Goal: Transaction & Acquisition: Purchase product/service

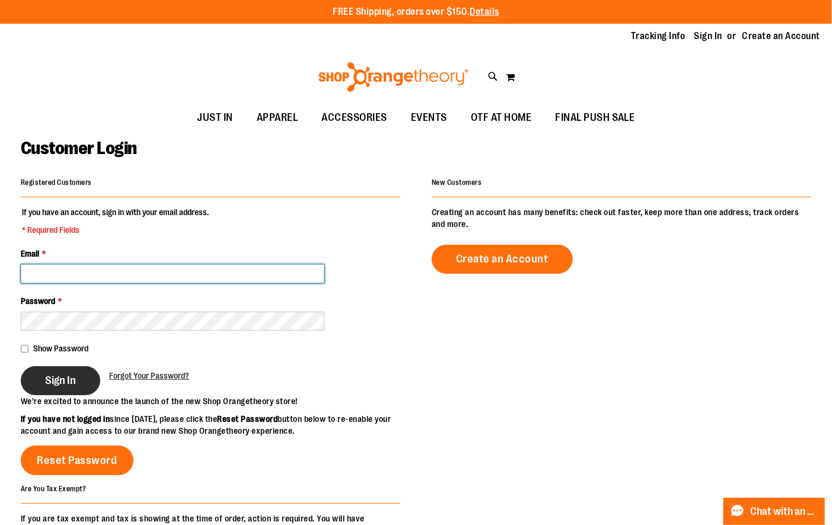
type input "**********"
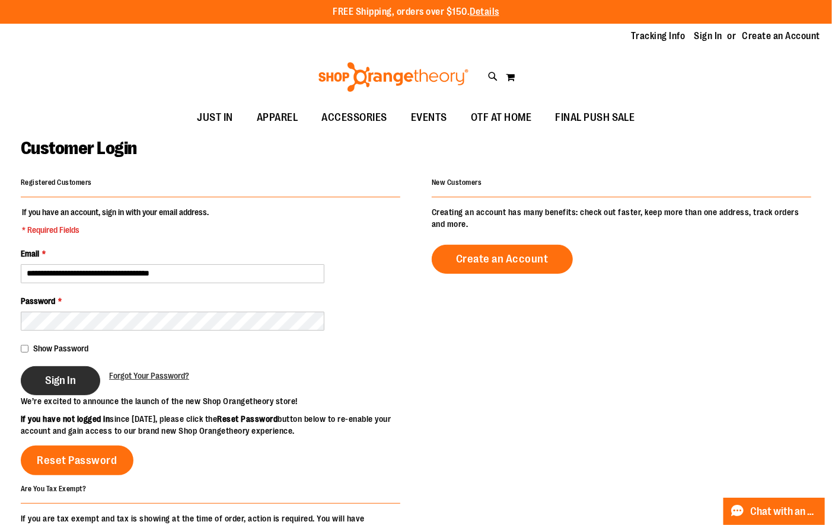
type input "**********"
click at [60, 372] on button "Sign In" at bounding box center [60, 380] width 79 height 29
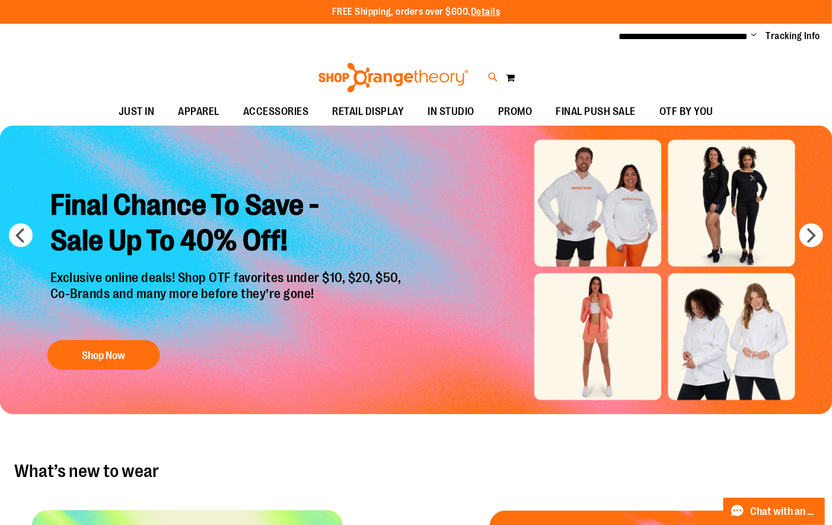
type input "**********"
click at [489, 78] on icon at bounding box center [493, 78] width 10 height 14
type input "**********"
click at [489, 74] on icon at bounding box center [493, 78] width 10 height 14
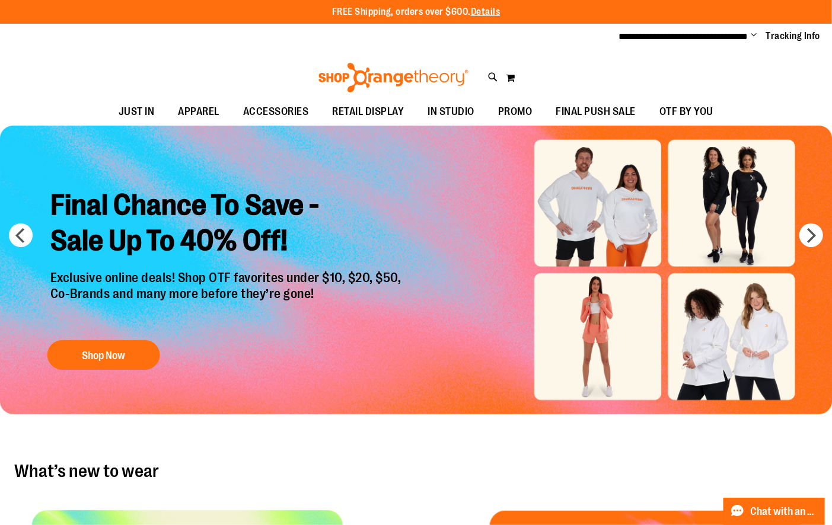
click at [187, 136] on span "Unisex Short Sleeve Recovery Tee" at bounding box center [229, 135] width 126 height 9
type input "********"
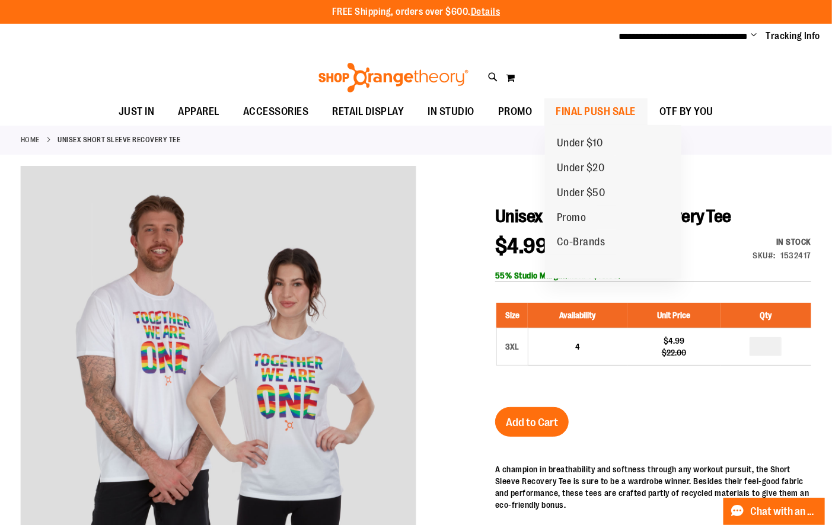
type input "**********"
click at [575, 109] on span "FINAL PUSH SALE" at bounding box center [596, 111] width 80 height 27
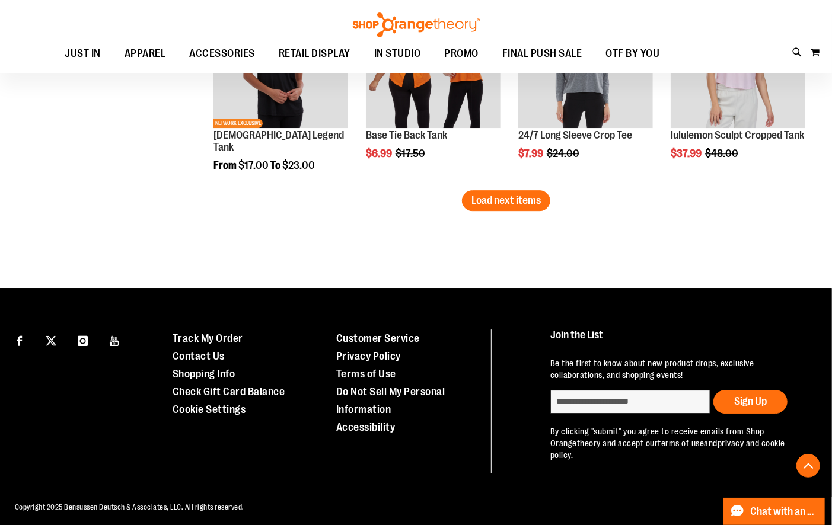
scroll to position [1865, 0]
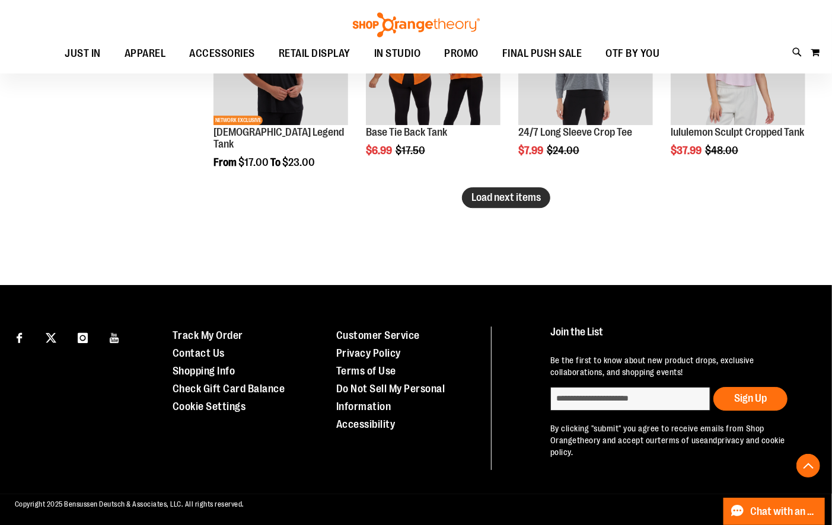
type input "**********"
click at [519, 194] on span "Load next items" at bounding box center [505, 197] width 69 height 12
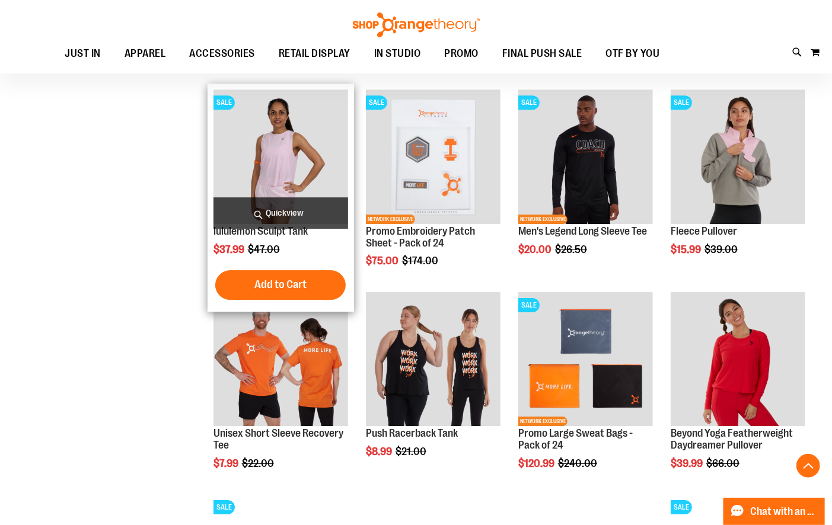
scroll to position [1979, 0]
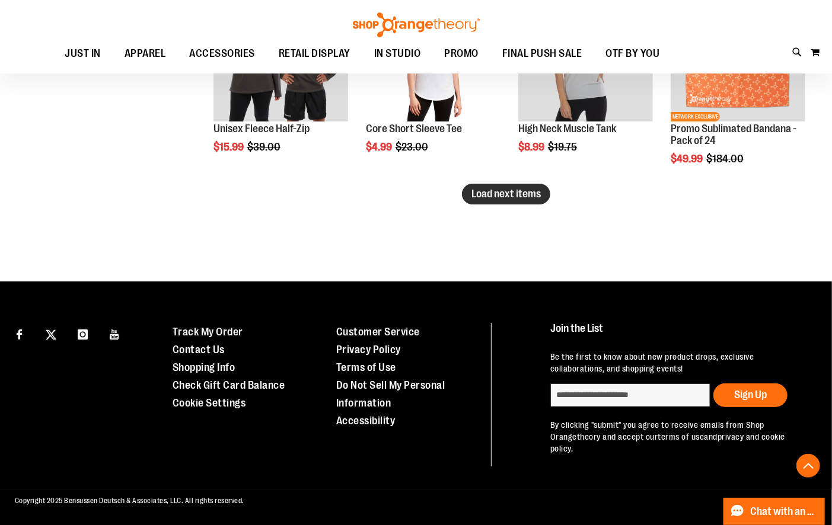
click at [496, 198] on span "Load next items" at bounding box center [505, 194] width 69 height 12
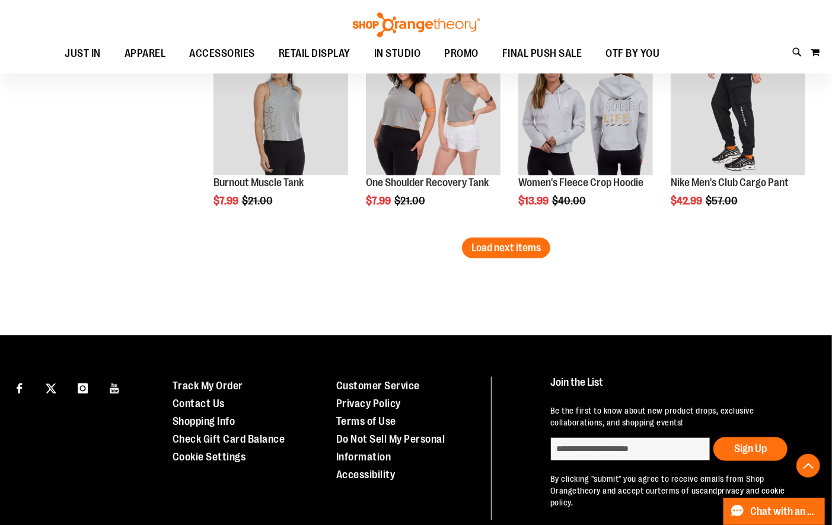
scroll to position [3060, 0]
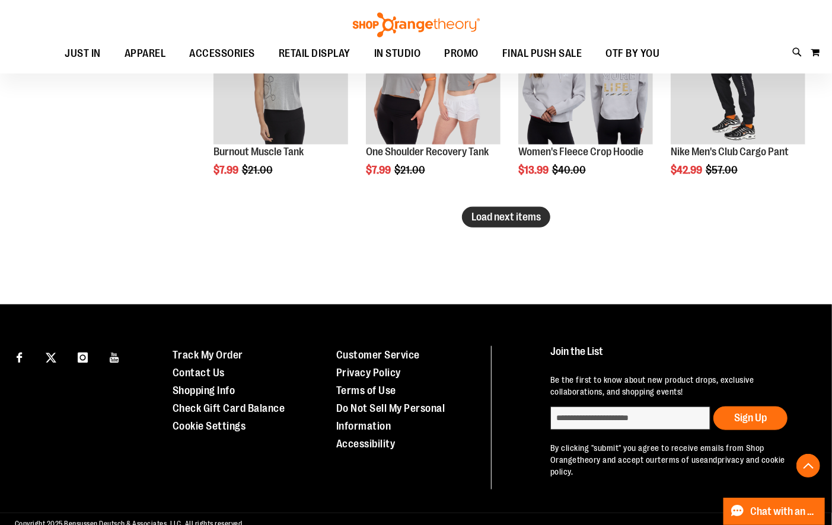
click at [508, 217] on span "Load next items" at bounding box center [505, 217] width 69 height 12
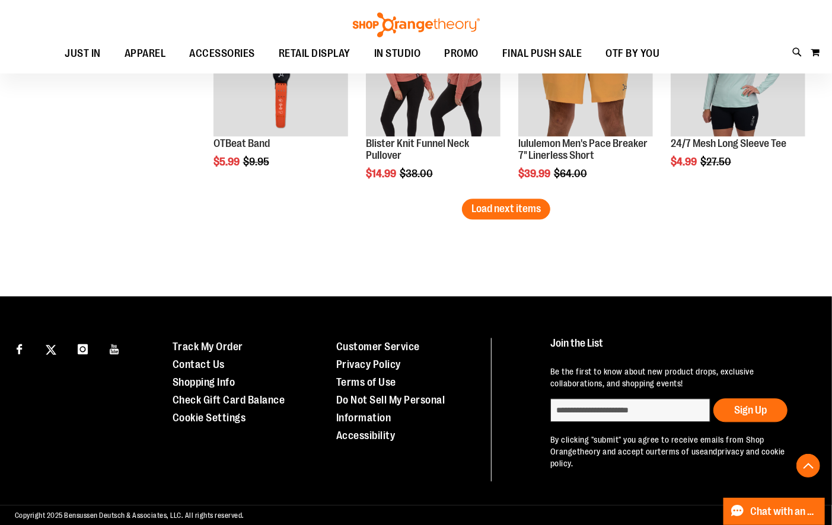
scroll to position [3691, 0]
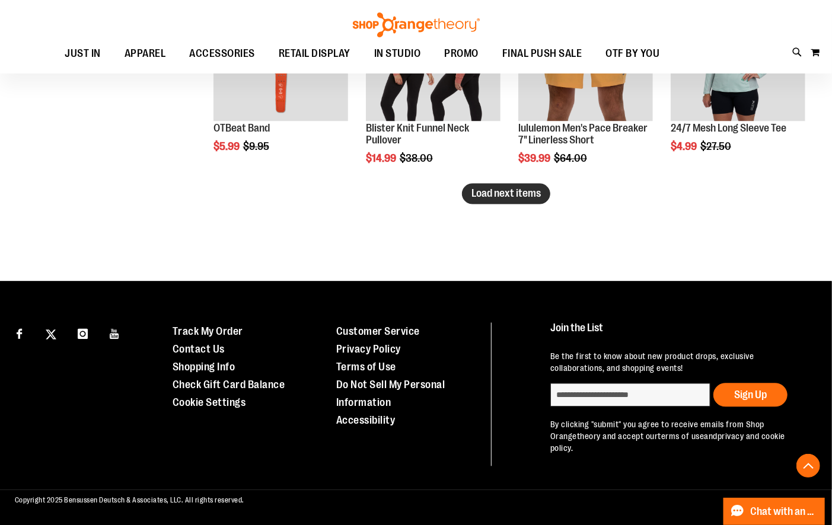
click at [489, 193] on span "Load next items" at bounding box center [505, 194] width 69 height 12
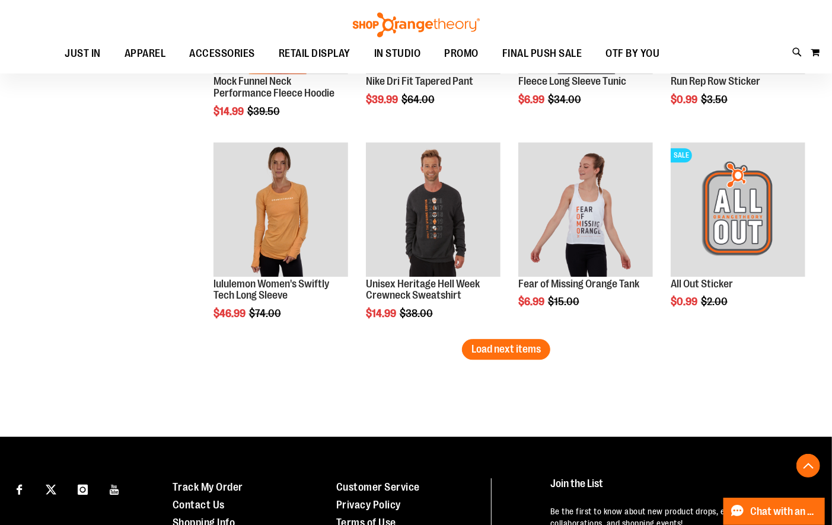
scroll to position [4156, 0]
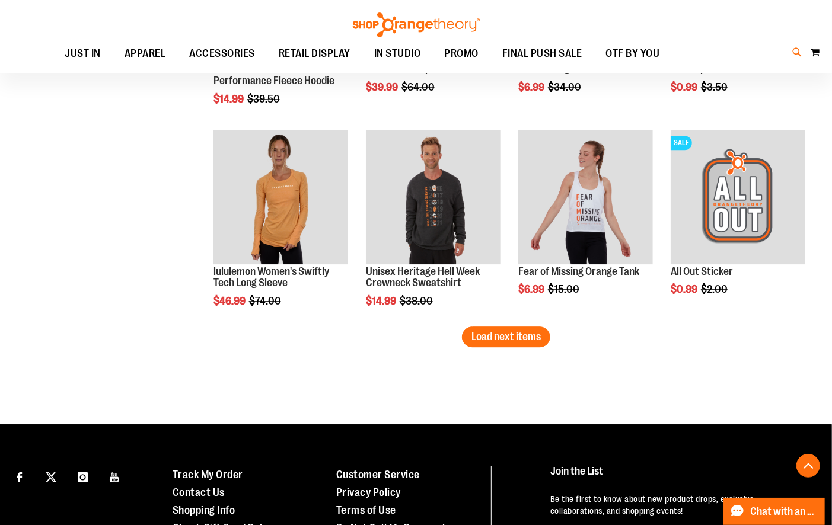
click at [795, 53] on icon at bounding box center [798, 53] width 10 height 14
type input "**********"
click at [192, 68] on input "**********" at bounding box center [416, 66] width 658 height 39
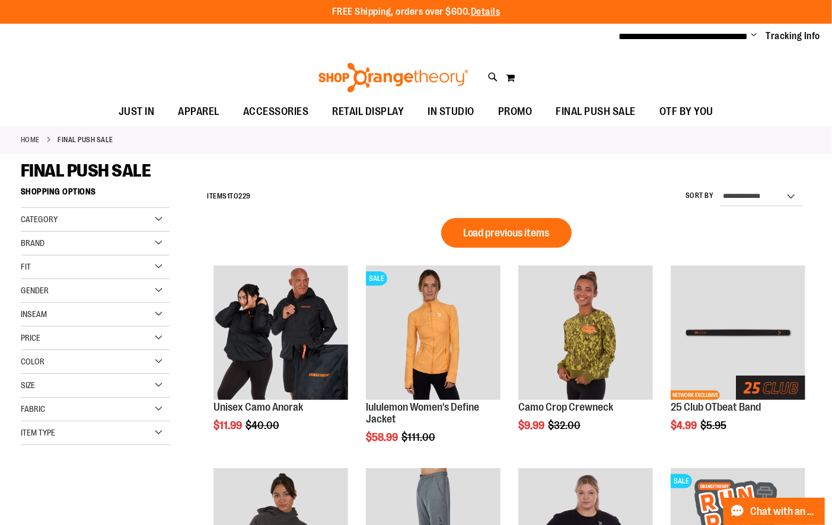
type input "**********"
click at [43, 220] on span "Category" at bounding box center [39, 219] width 37 height 9
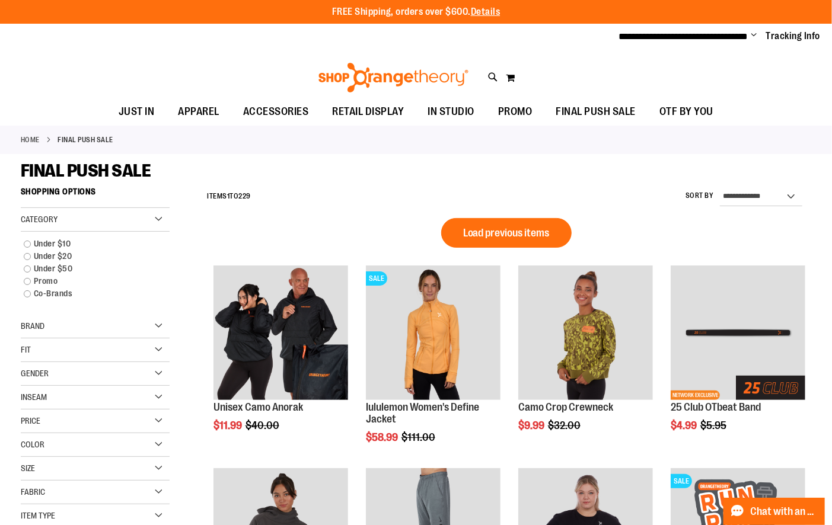
click at [30, 350] on span "Fit" at bounding box center [26, 349] width 10 height 9
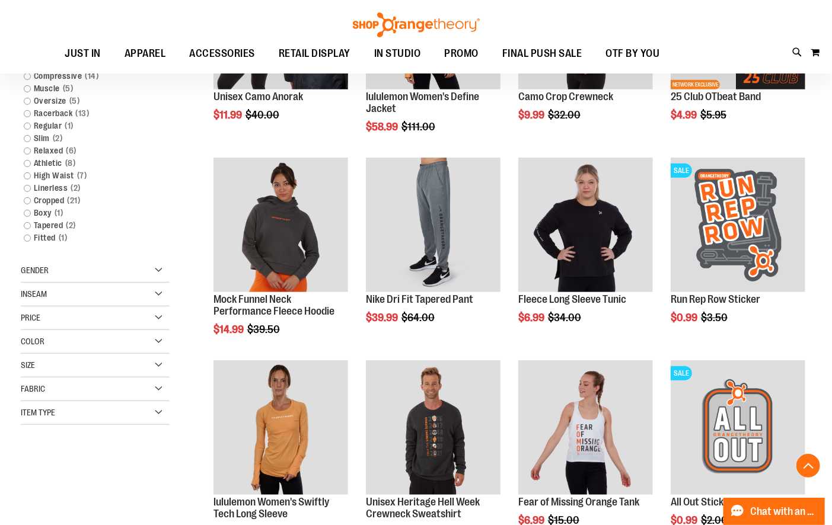
scroll to position [334, 0]
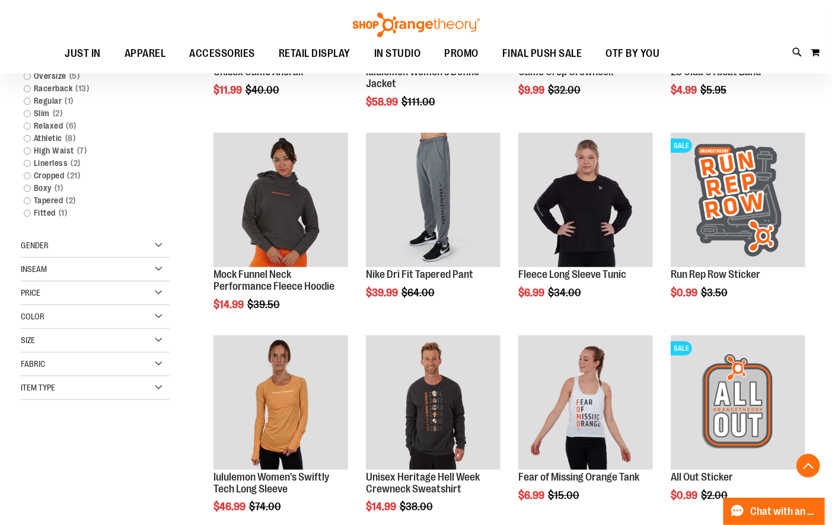
click at [46, 244] on span "Gender" at bounding box center [35, 245] width 28 height 9
click at [28, 295] on link "Unisex 31 items" at bounding box center [89, 295] width 143 height 12
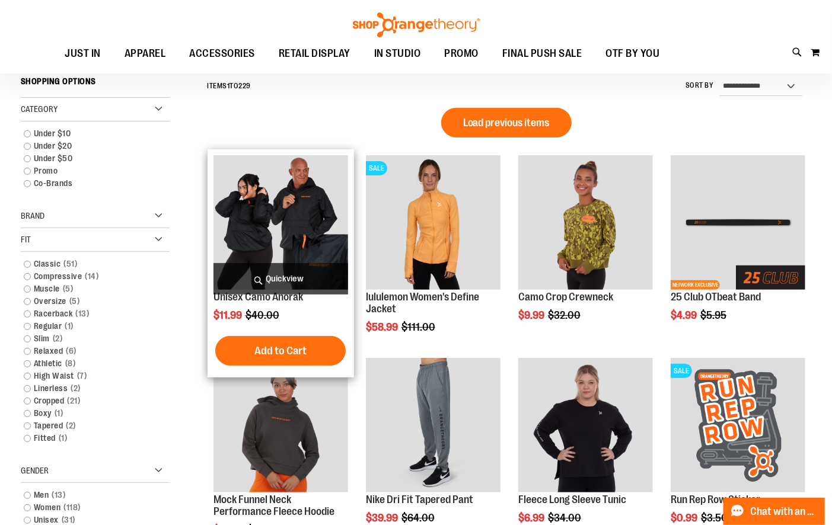
scroll to position [107, 0]
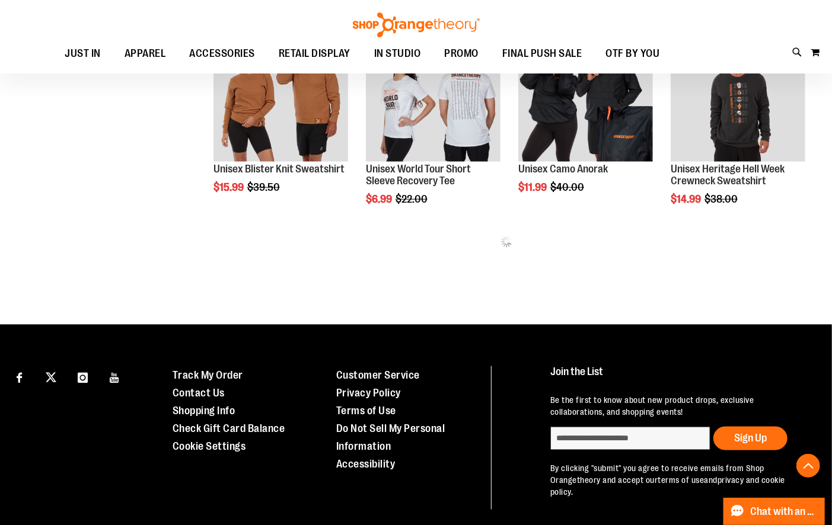
scroll to position [637, 0]
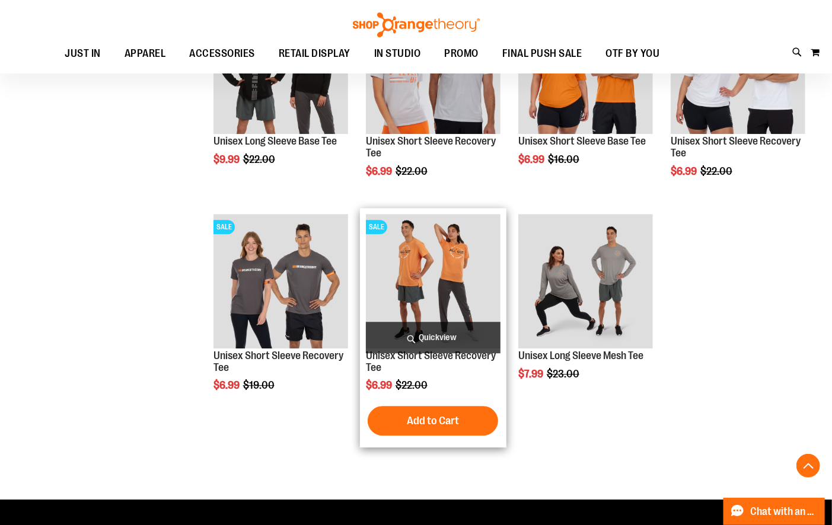
scroll to position [1537, 0]
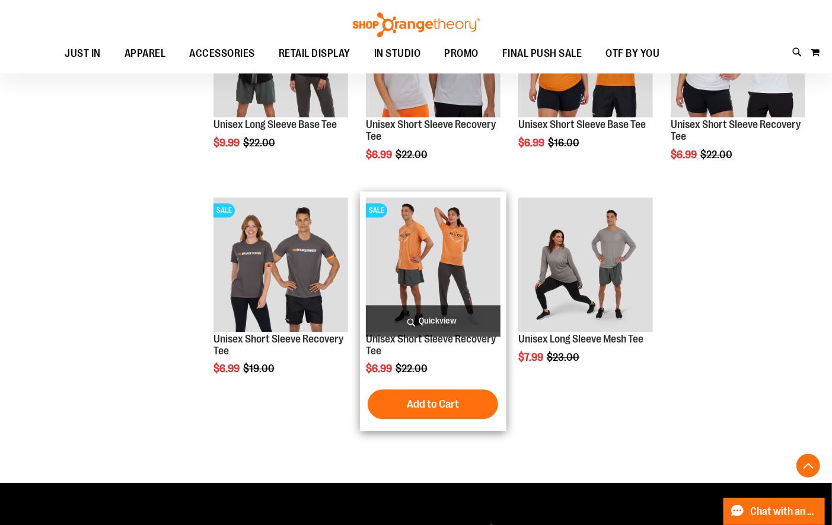
click at [443, 238] on img "product" at bounding box center [433, 264] width 135 height 135
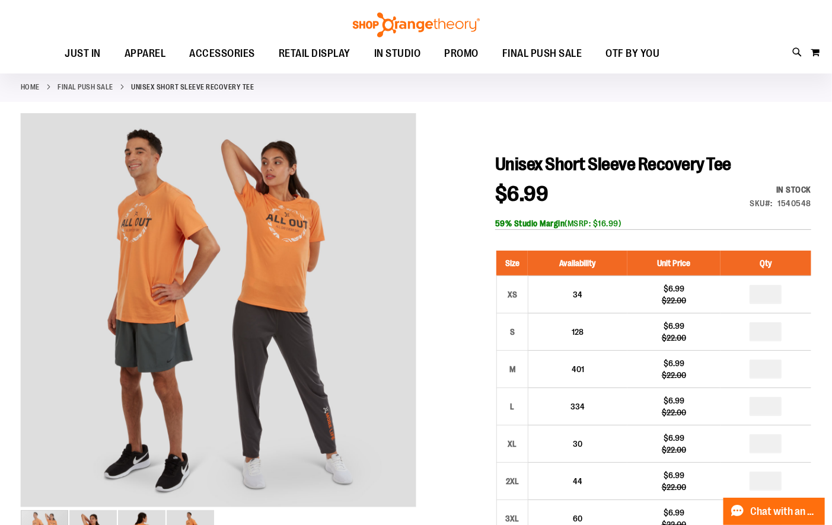
scroll to position [62, 0]
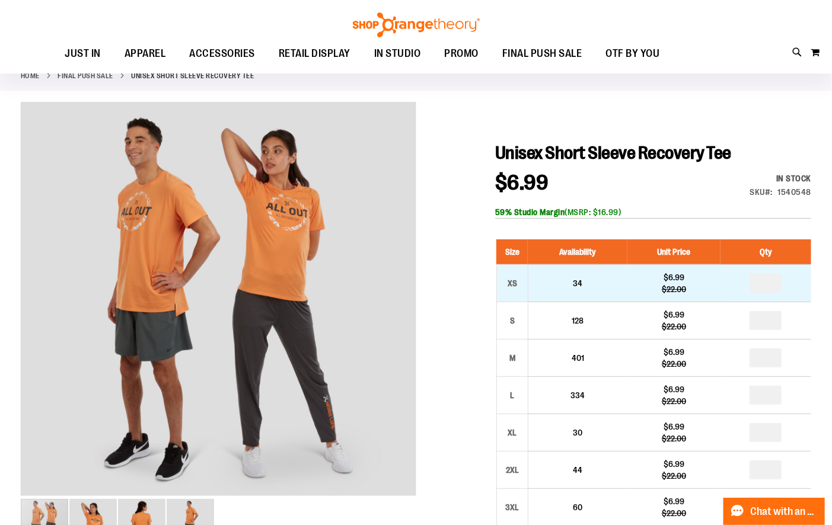
type input "**********"
drag, startPoint x: 772, startPoint y: 279, endPoint x: 718, endPoint y: 279, distance: 54.5
click at [726, 279] on td at bounding box center [765, 282] width 91 height 37
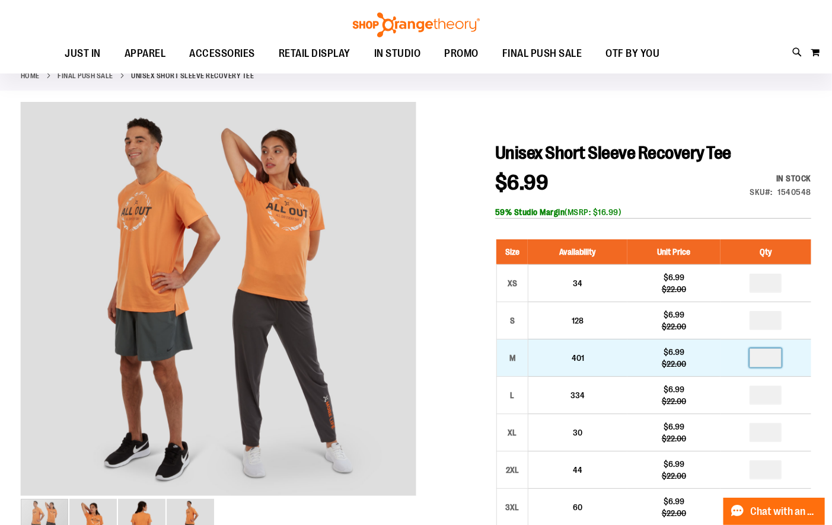
type input "*"
drag, startPoint x: 774, startPoint y: 358, endPoint x: 734, endPoint y: 358, distance: 40.3
click at [754, 358] on input "number" at bounding box center [765, 358] width 32 height 19
type input "*"
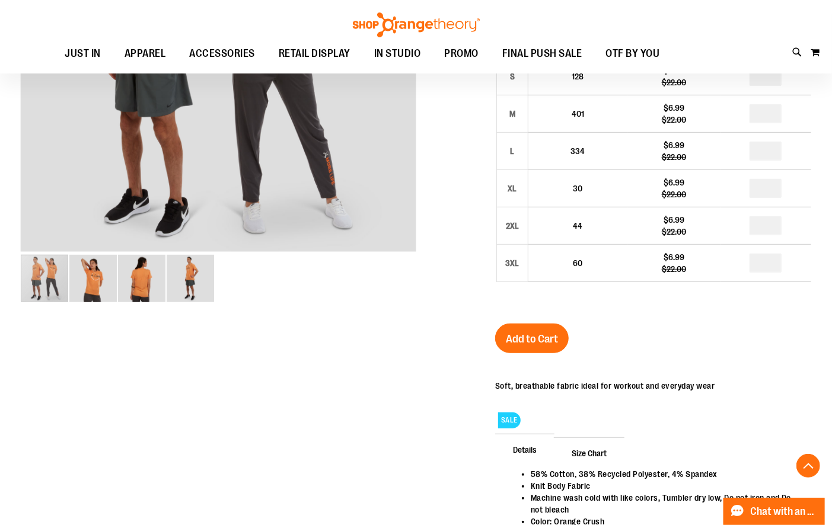
scroll to position [316, 0]
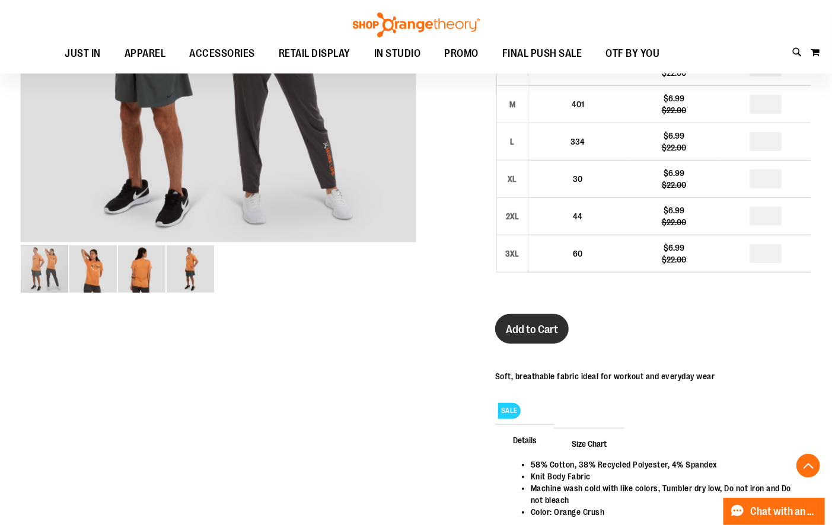
click at [534, 327] on span "Add to Cart" at bounding box center [532, 329] width 52 height 13
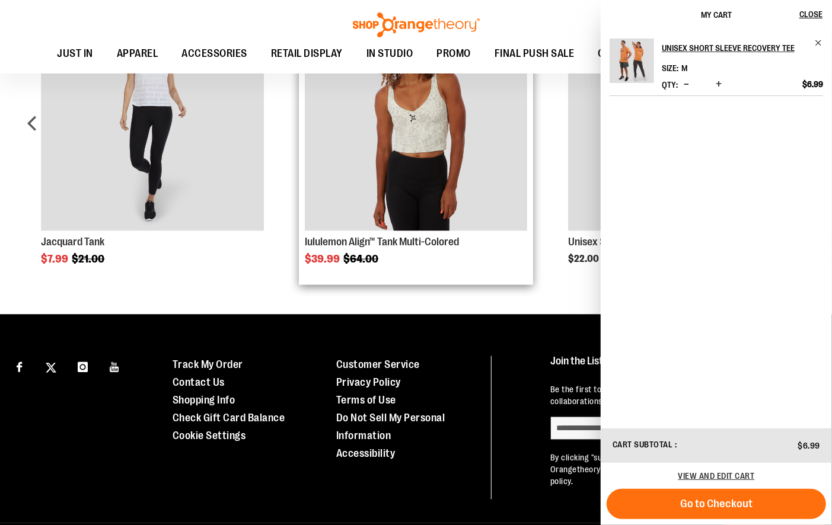
scroll to position [967, 0]
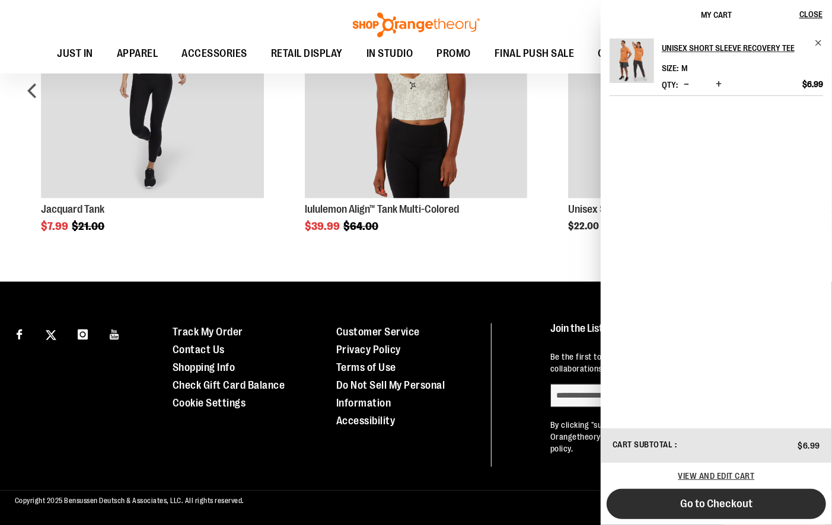
click at [694, 501] on span "Go to Checkout" at bounding box center [716, 503] width 72 height 13
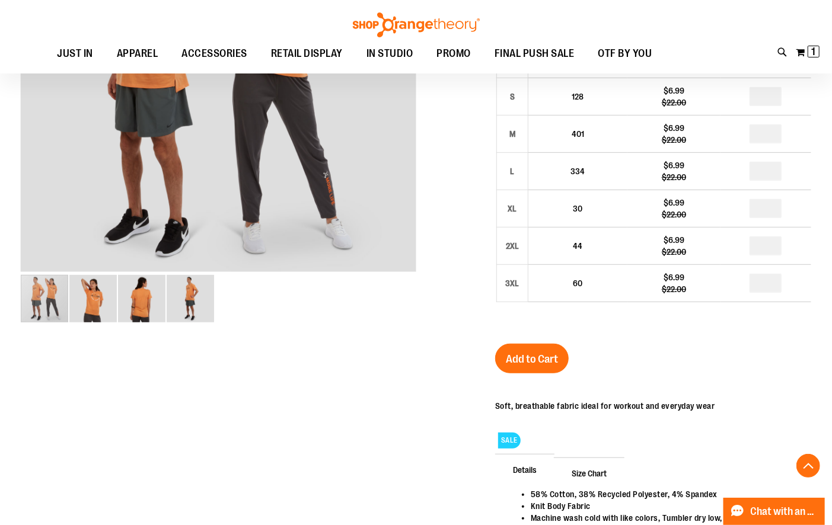
scroll to position [24, 0]
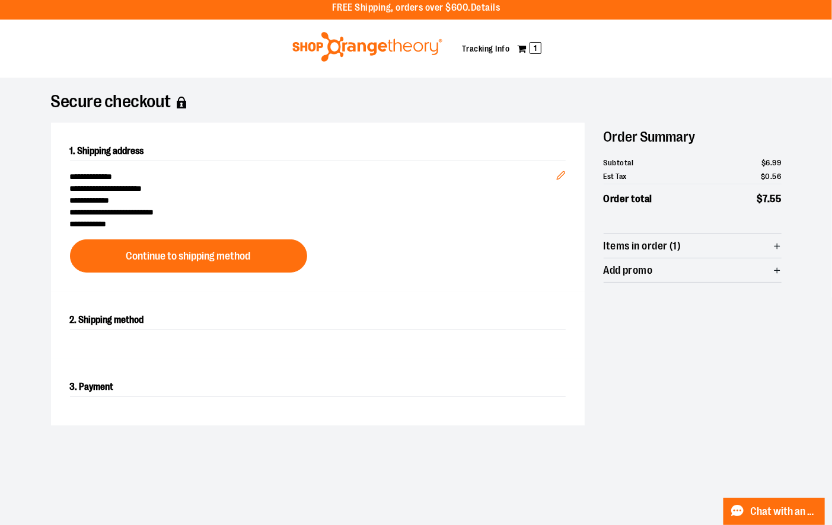
scroll to position [6, 0]
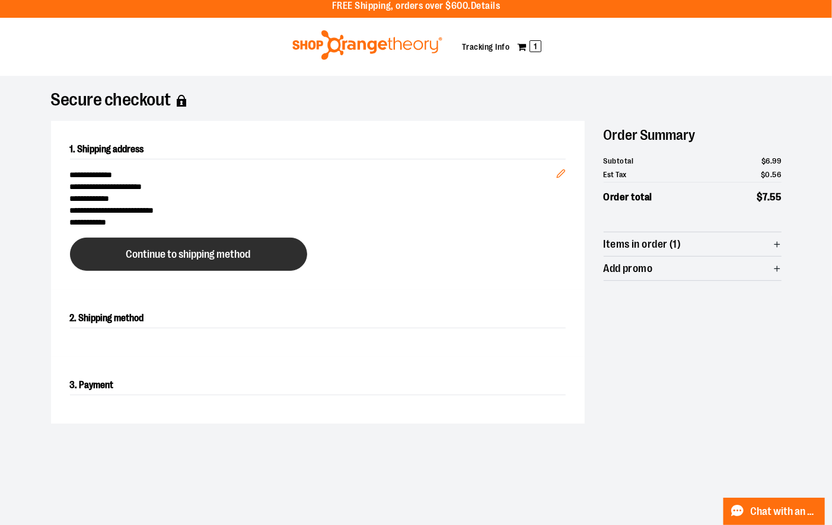
click at [172, 255] on span "Continue to shipping method" at bounding box center [188, 254] width 124 height 11
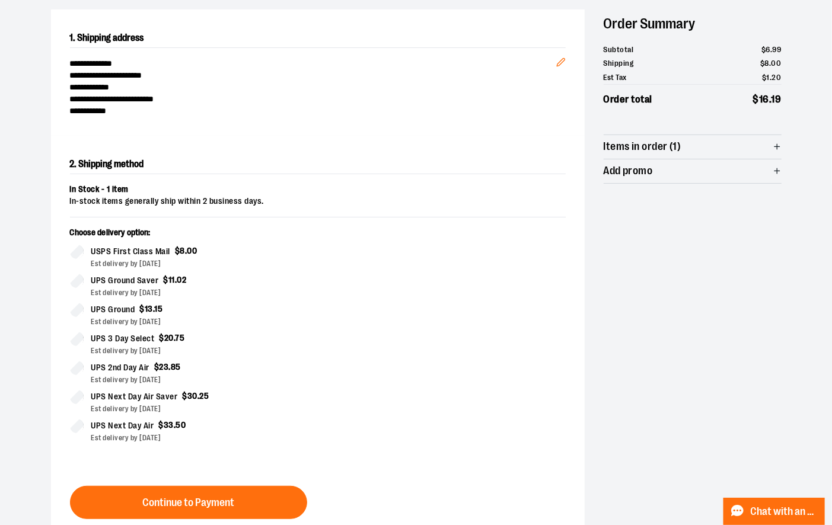
scroll to position [0, 0]
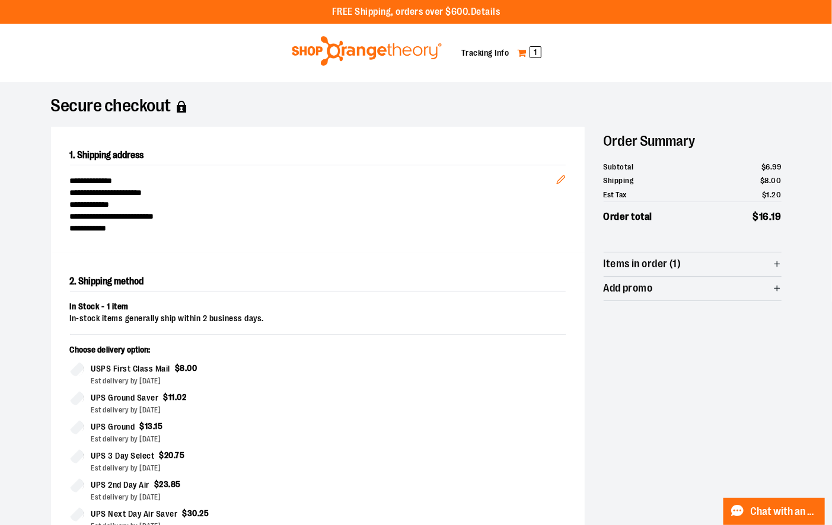
click at [533, 52] on span "1" at bounding box center [535, 52] width 12 height 12
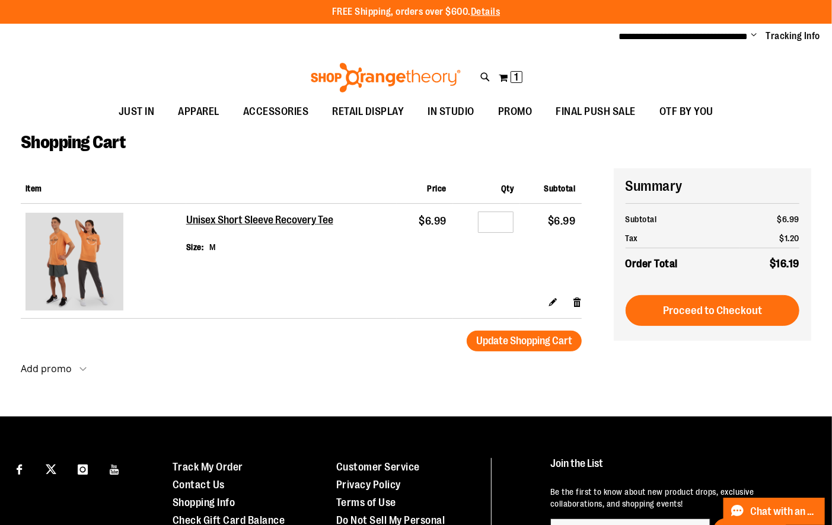
type input "**********"
click at [85, 258] on img at bounding box center [74, 262] width 98 height 98
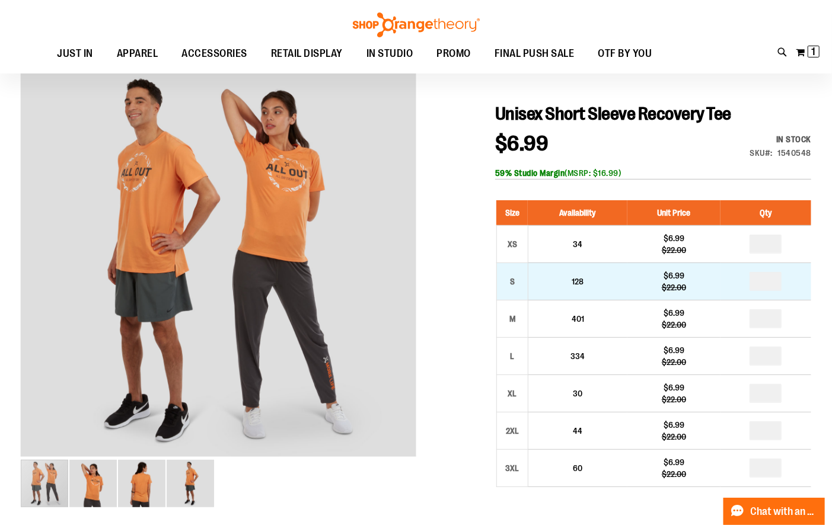
scroll to position [104, 0]
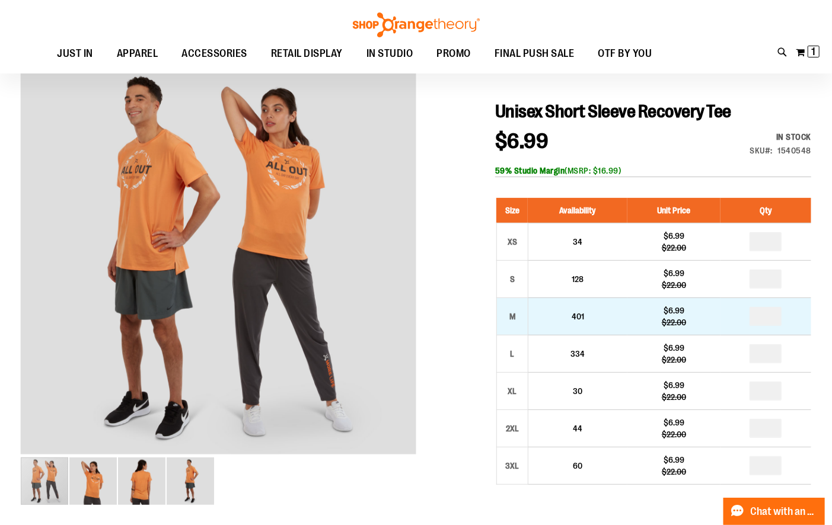
type input "**********"
drag, startPoint x: 774, startPoint y: 314, endPoint x: 748, endPoint y: 314, distance: 26.7
click at [752, 314] on input "number" at bounding box center [765, 316] width 32 height 19
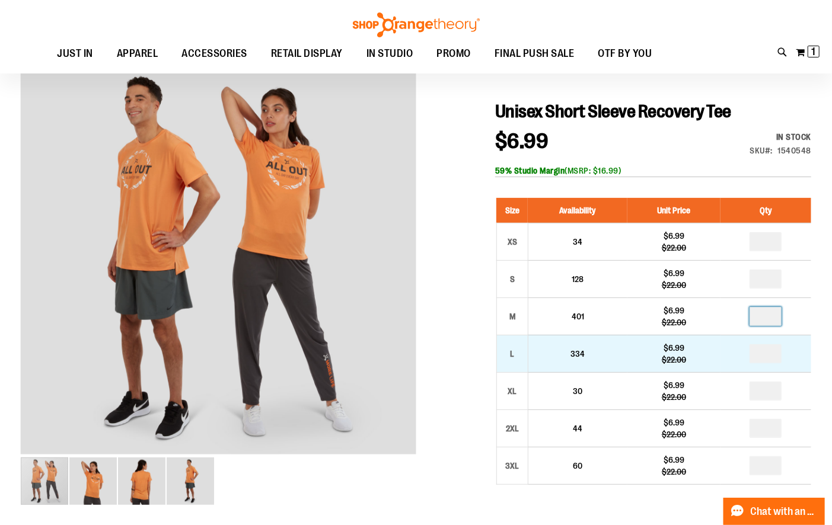
type input "*"
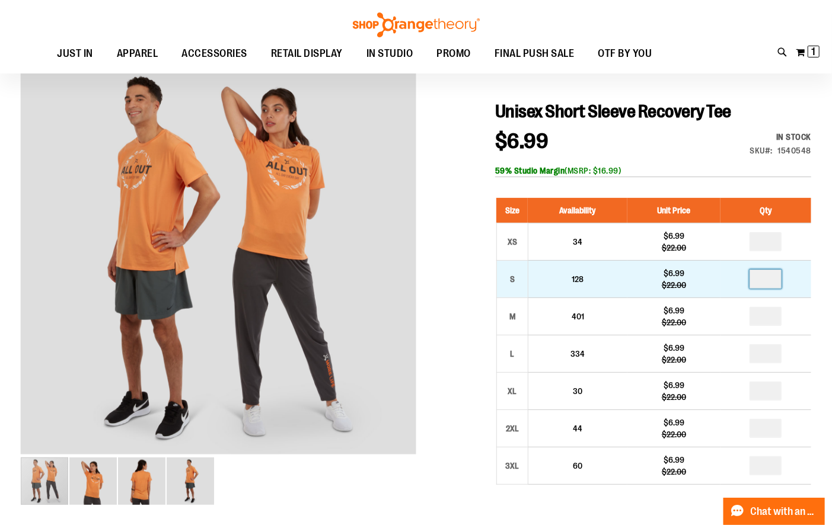
click at [767, 277] on input "number" at bounding box center [765, 279] width 32 height 19
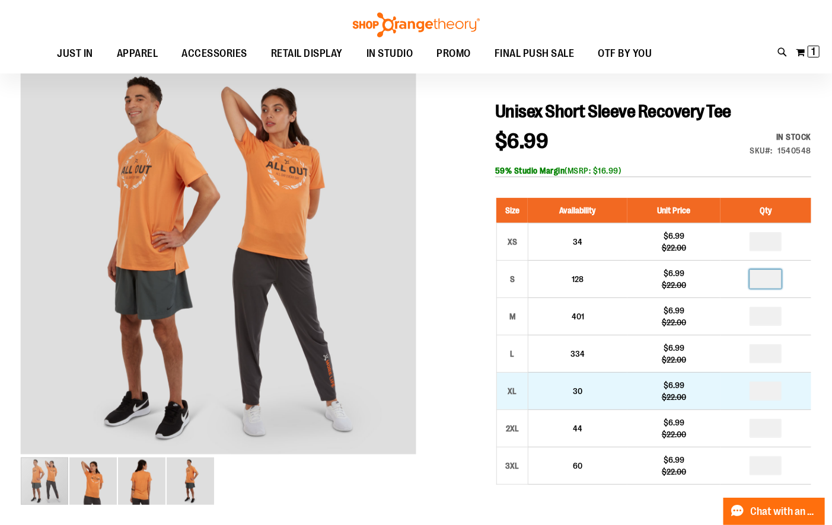
type input "*"
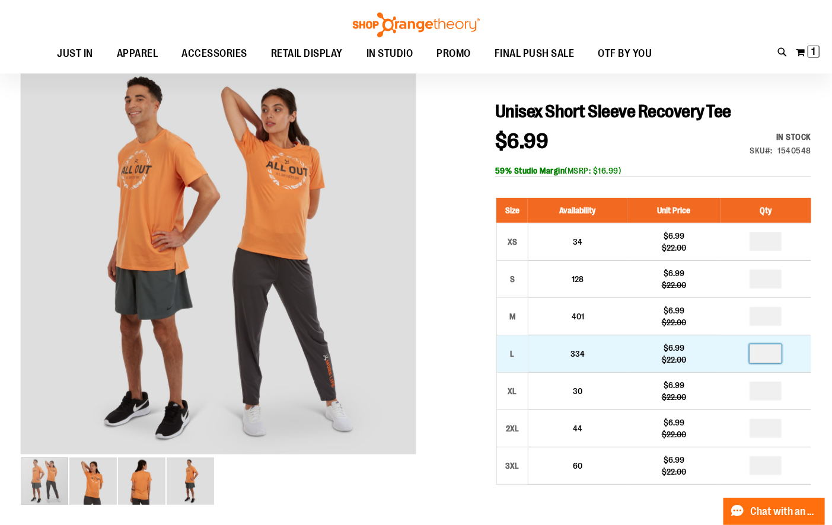
drag, startPoint x: 771, startPoint y: 350, endPoint x: 761, endPoint y: 350, distance: 9.5
click at [766, 350] on input "number" at bounding box center [765, 353] width 32 height 19
type input "*"
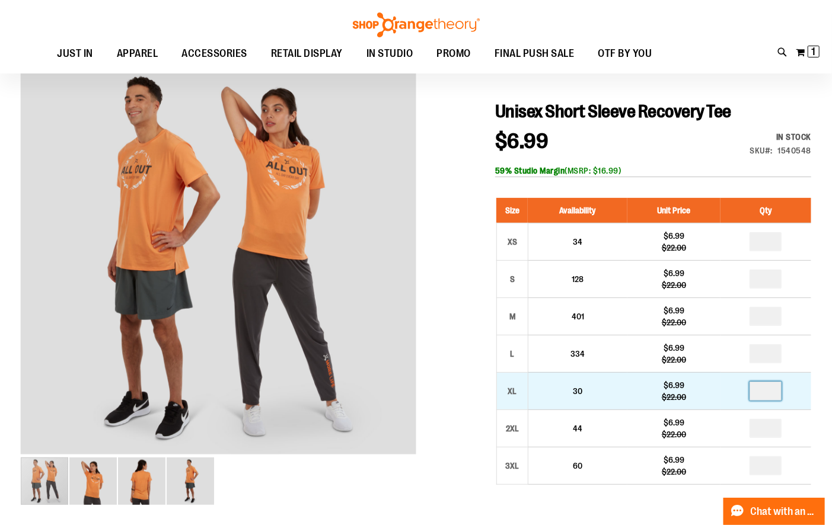
drag, startPoint x: 777, startPoint y: 390, endPoint x: 767, endPoint y: 390, distance: 10.7
click at [767, 390] on input "number" at bounding box center [765, 391] width 32 height 19
type input "*"
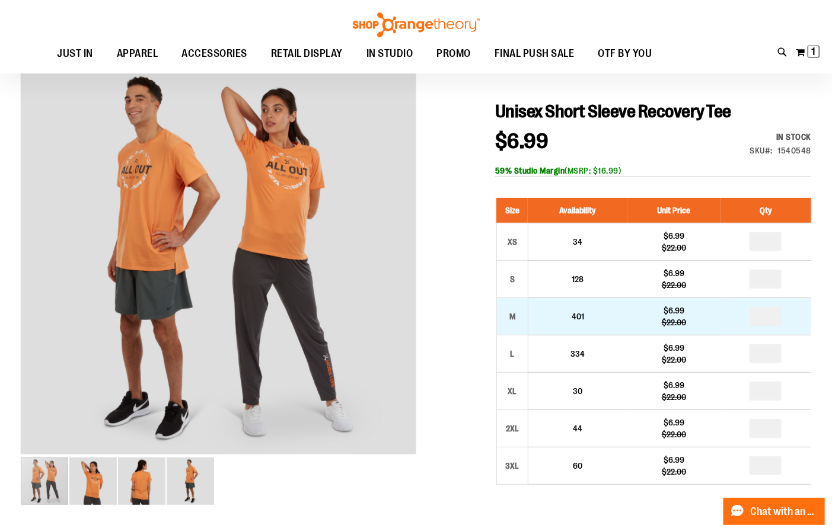
type input "*"
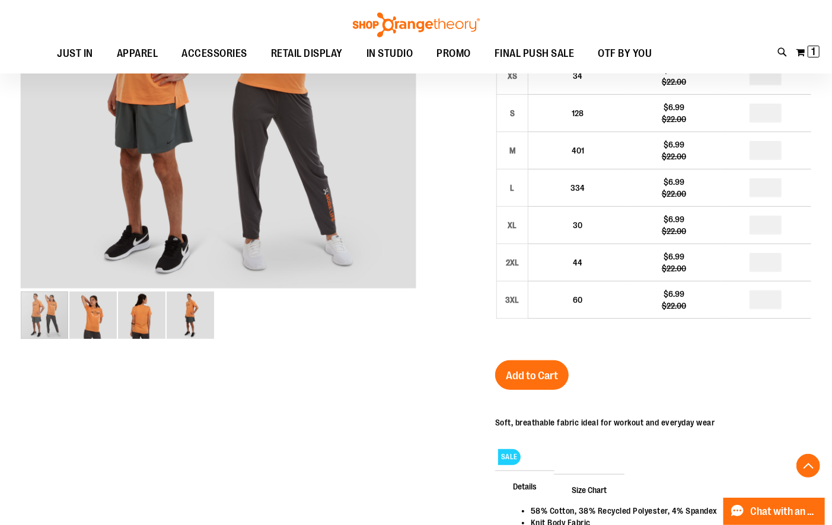
scroll to position [280, 0]
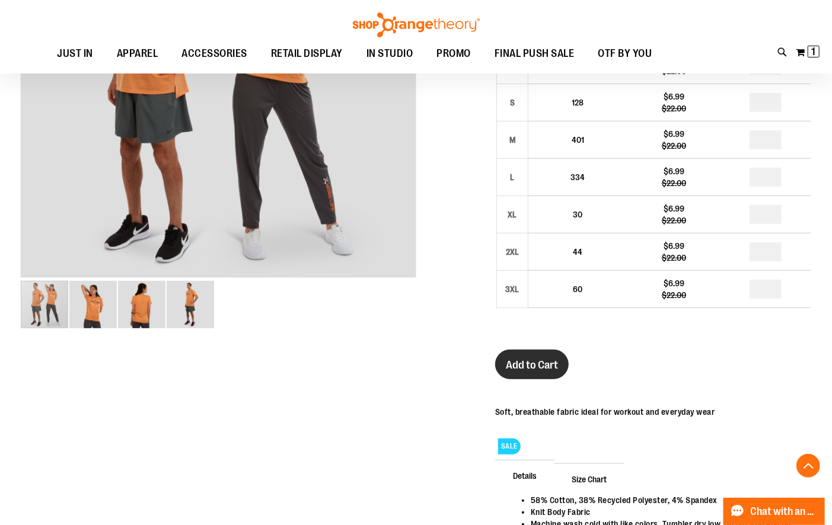
click at [537, 365] on span "Add to Cart" at bounding box center [532, 365] width 52 height 13
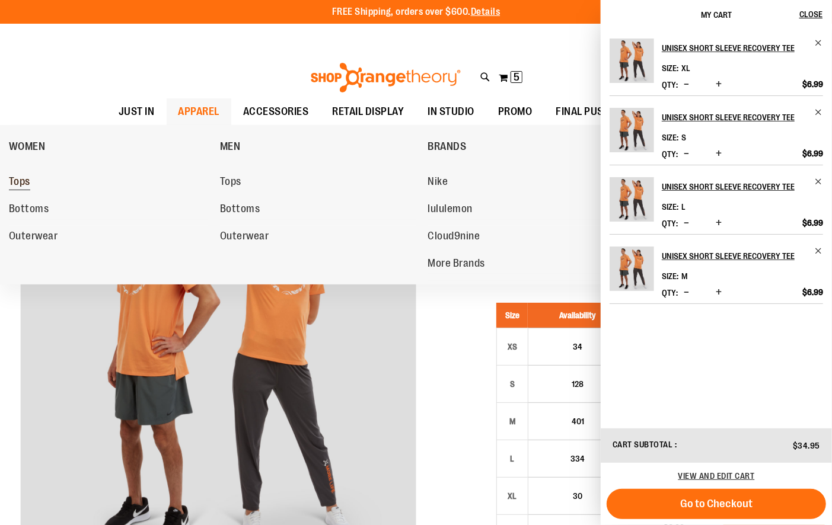
click at [20, 179] on span "Tops" at bounding box center [19, 182] width 21 height 15
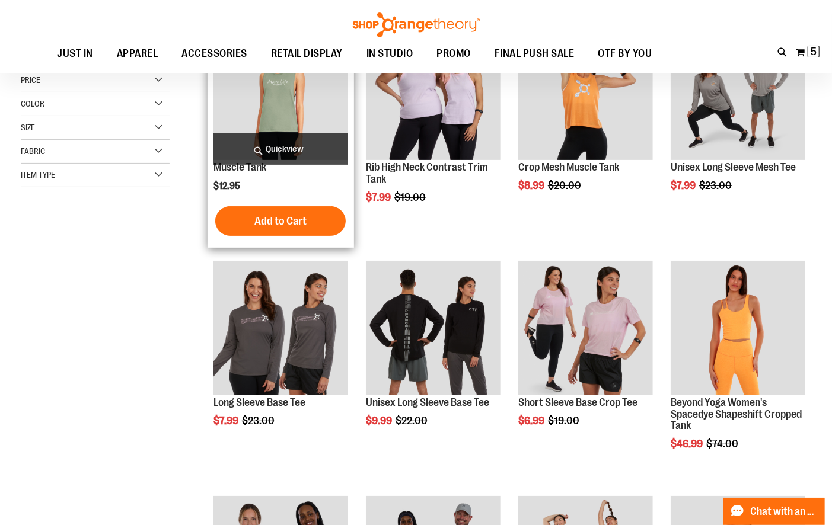
scroll to position [88, 0]
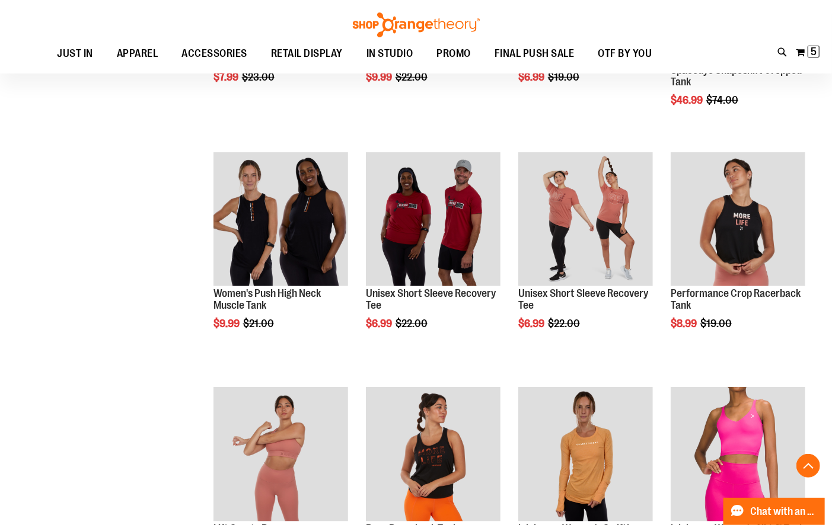
scroll to position [430, 0]
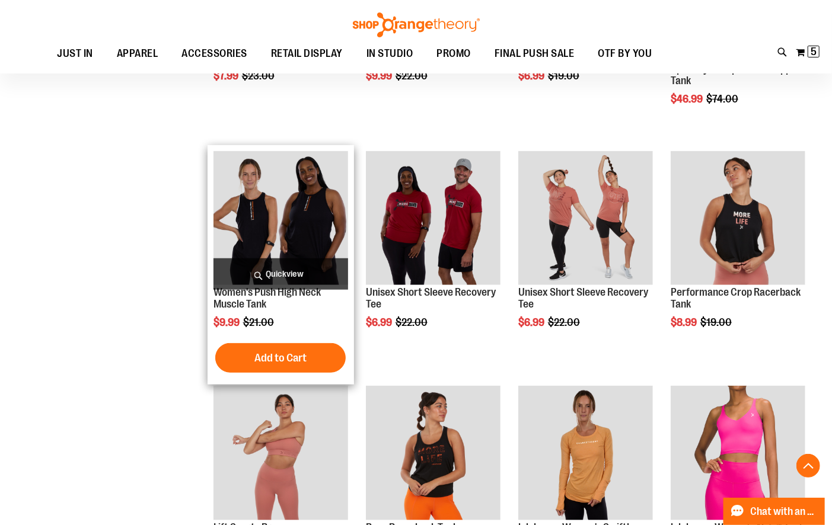
type input "**********"
click at [268, 196] on img "product" at bounding box center [280, 218] width 135 height 135
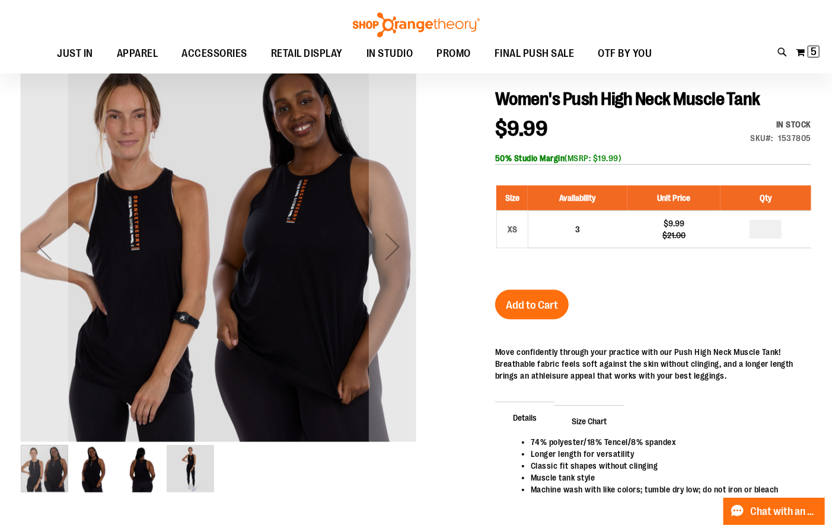
scroll to position [152, 0]
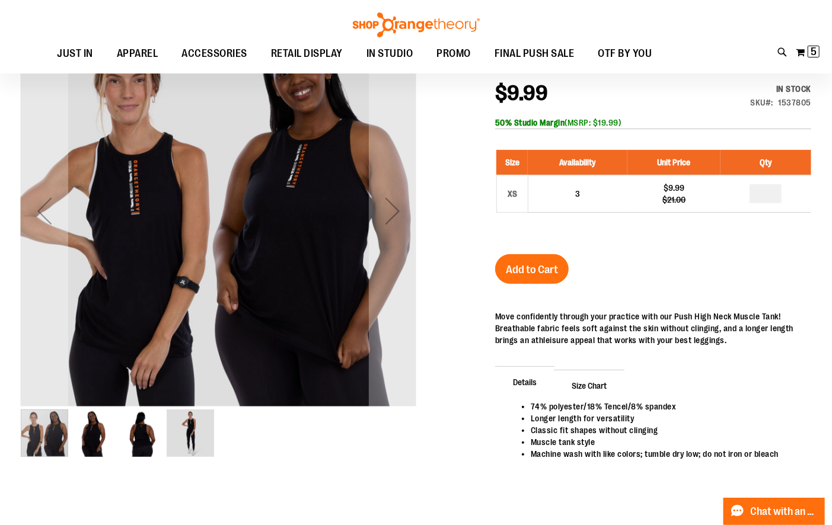
type input "**********"
click at [134, 445] on img "image 3 of 4" at bounding box center [141, 433] width 47 height 47
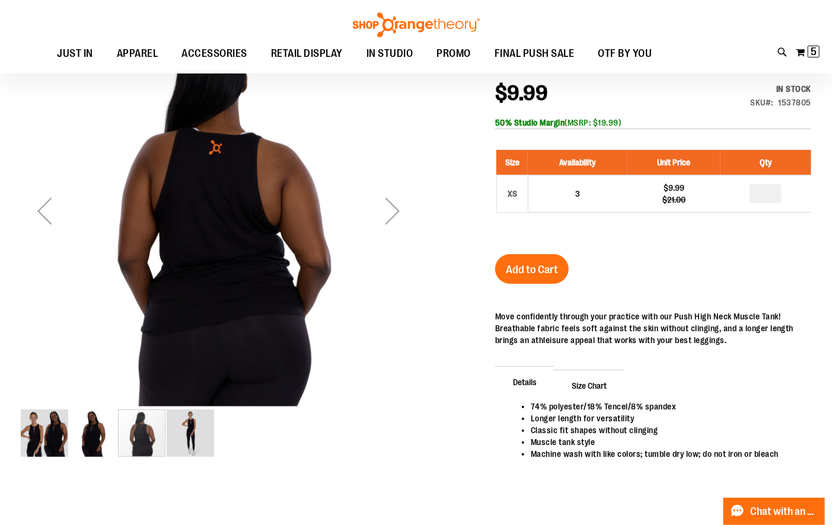
click at [87, 438] on img "image 2 of 4" at bounding box center [92, 433] width 47 height 47
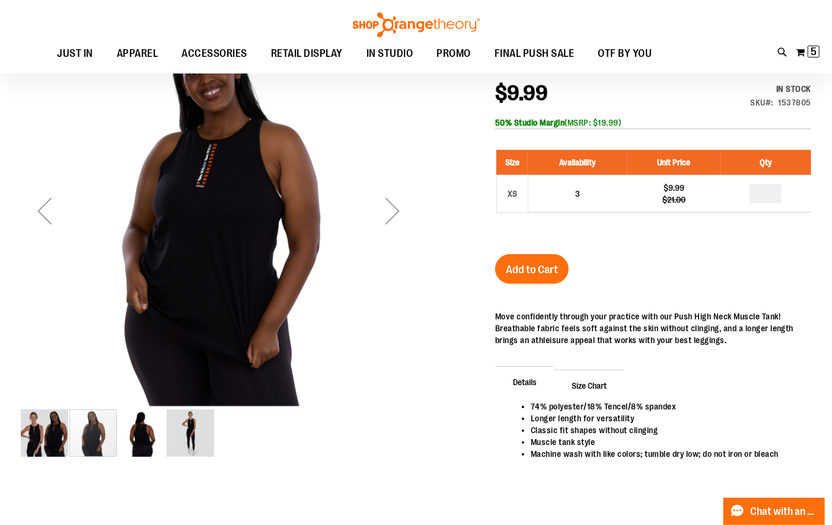
click at [43, 435] on img "image 1 of 4" at bounding box center [44, 433] width 47 height 47
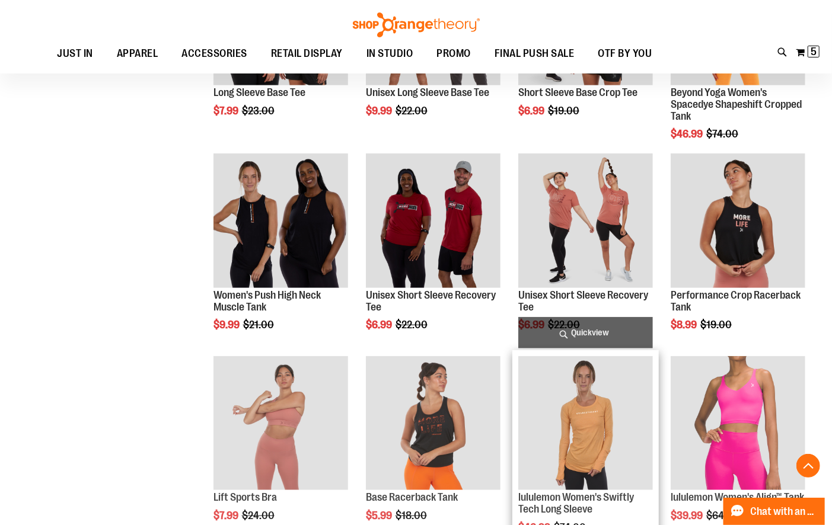
scroll to position [368, 0]
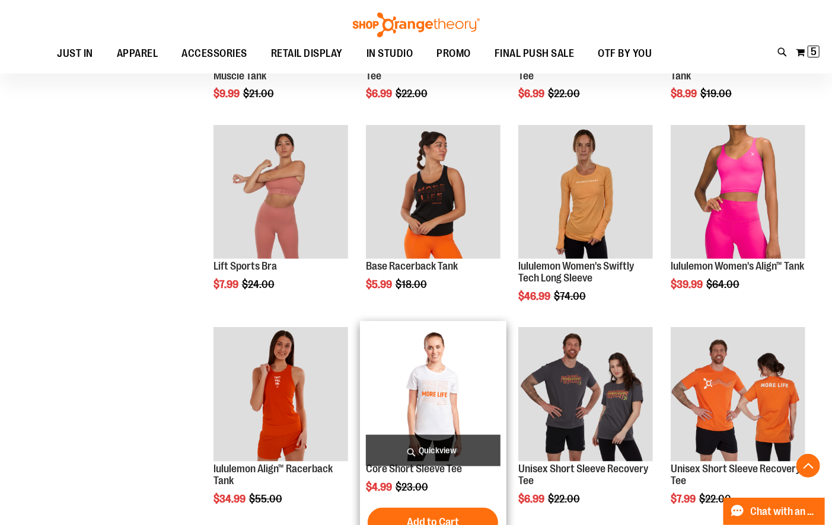
scroll to position [596, 0]
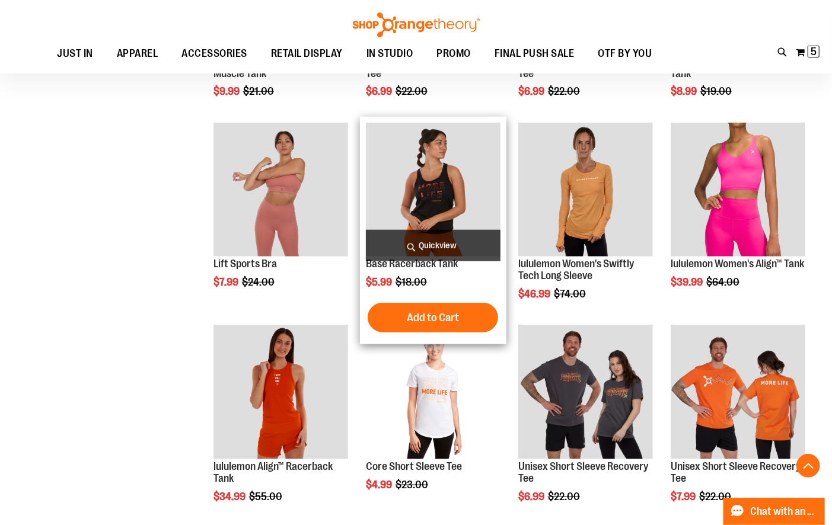
type input "**********"
click at [442, 197] on img "product" at bounding box center [433, 190] width 135 height 135
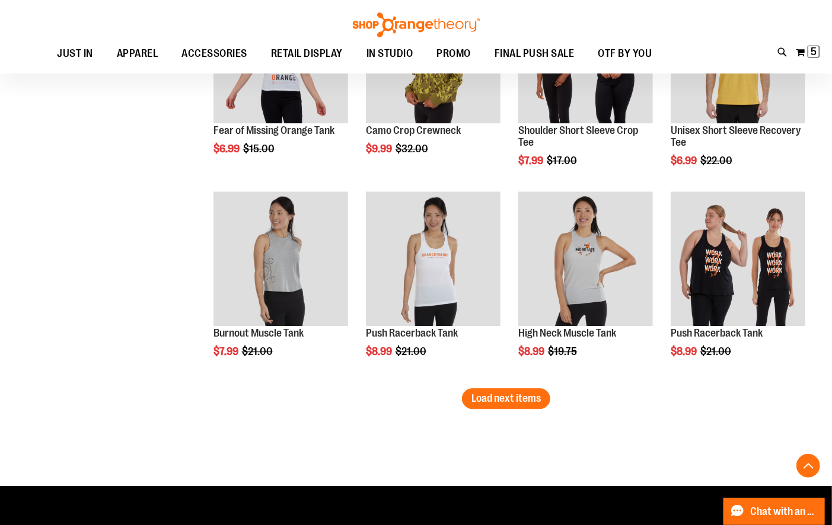
scroll to position [1557, 0]
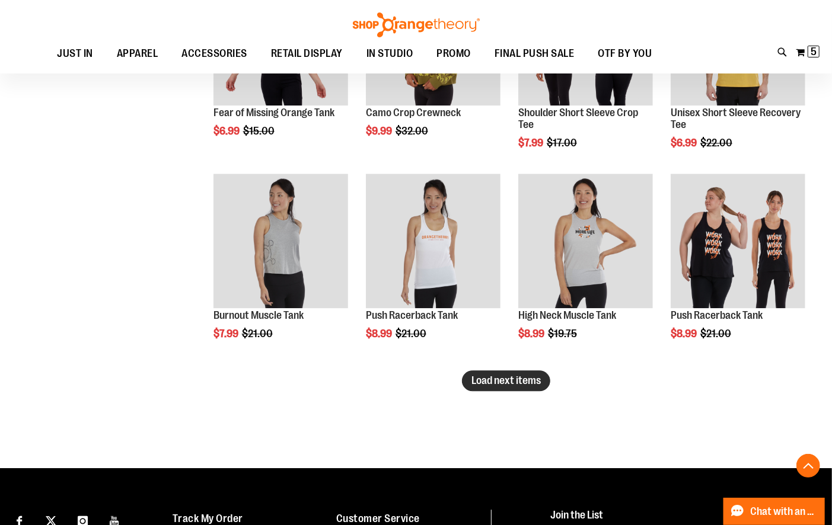
type input "**********"
click at [499, 382] on span "Load next items" at bounding box center [505, 381] width 69 height 12
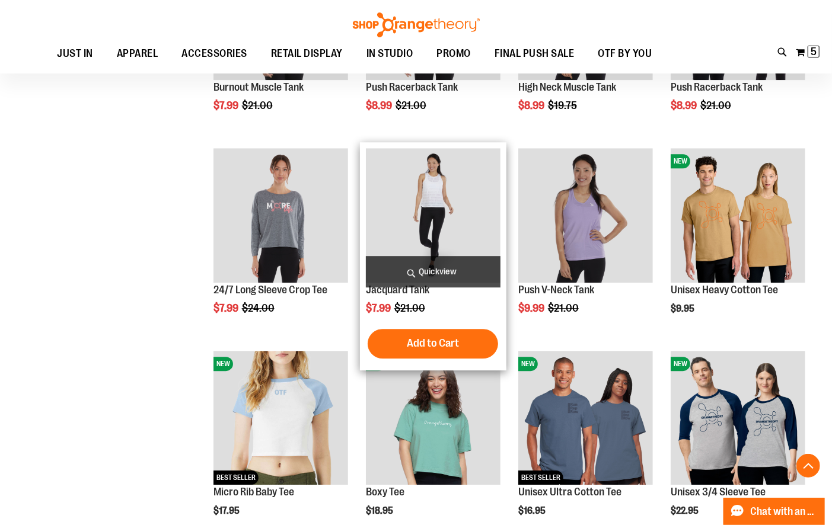
scroll to position [1790, 0]
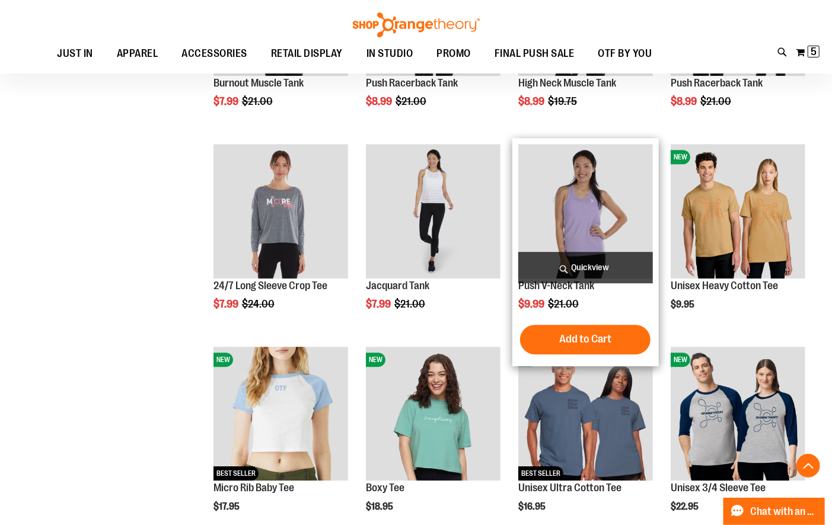
click at [571, 229] on img "product" at bounding box center [585, 211] width 135 height 135
click at [581, 215] on img "product" at bounding box center [585, 211] width 135 height 135
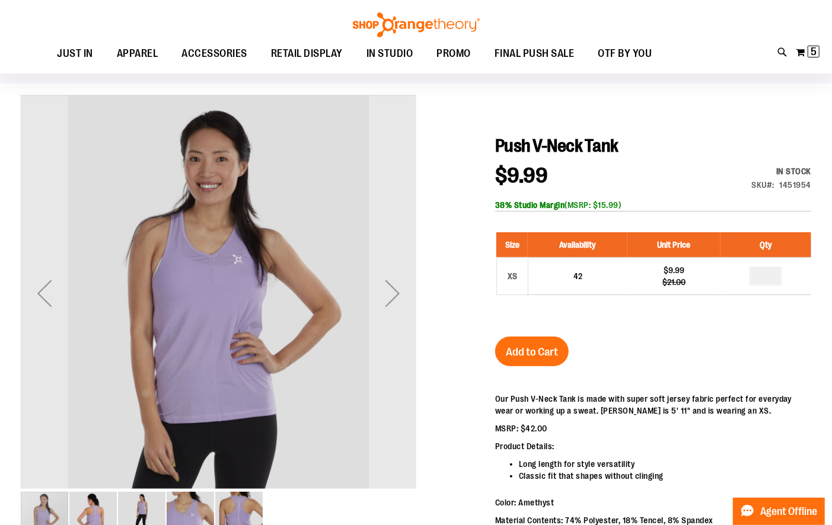
scroll to position [110, 0]
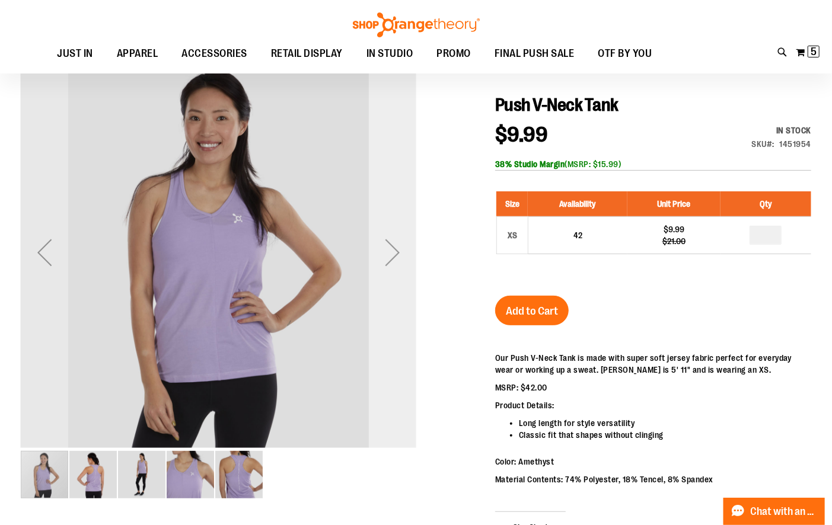
type input "**********"
click at [394, 251] on div "Next" at bounding box center [392, 252] width 47 height 47
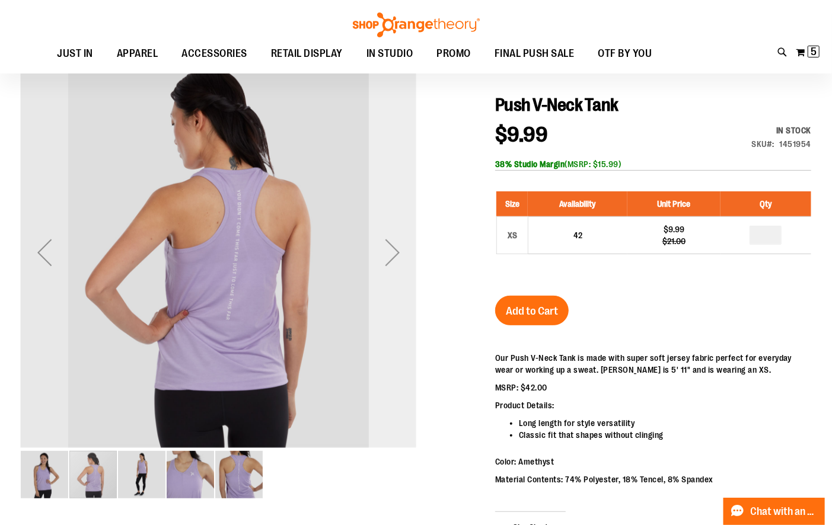
click at [394, 251] on div "Next" at bounding box center [392, 252] width 47 height 47
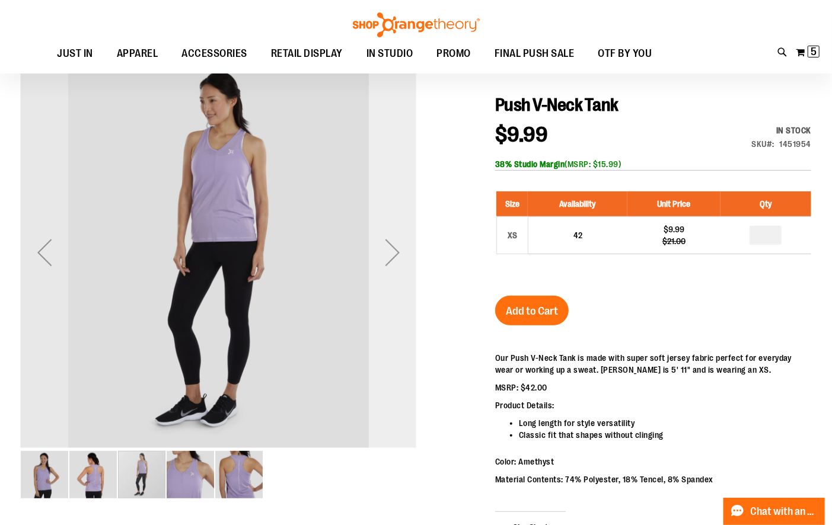
click at [394, 251] on div "Next" at bounding box center [392, 252] width 47 height 47
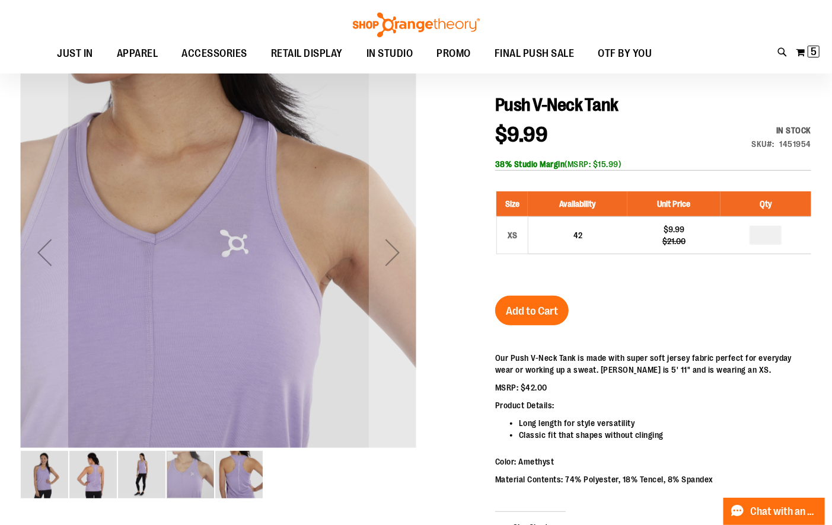
click at [88, 491] on img "image 2 of 5" at bounding box center [92, 474] width 47 height 47
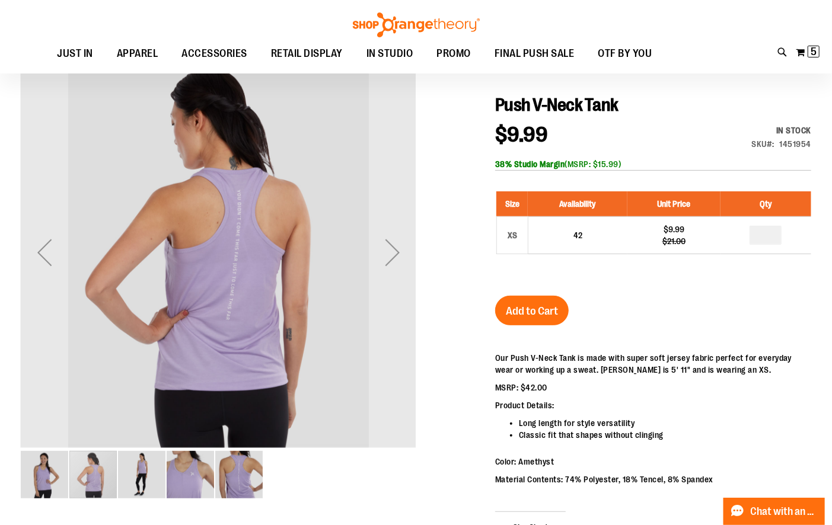
click at [60, 475] on img "image 1 of 5" at bounding box center [44, 474] width 47 height 47
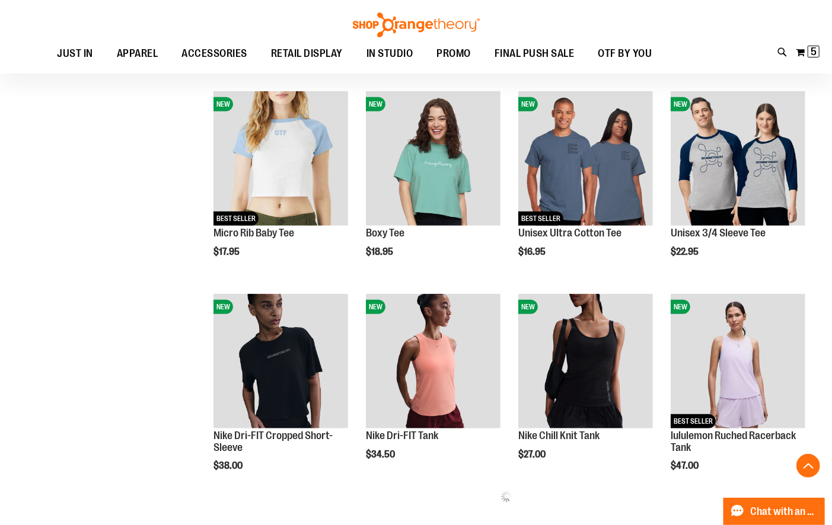
scroll to position [367, 0]
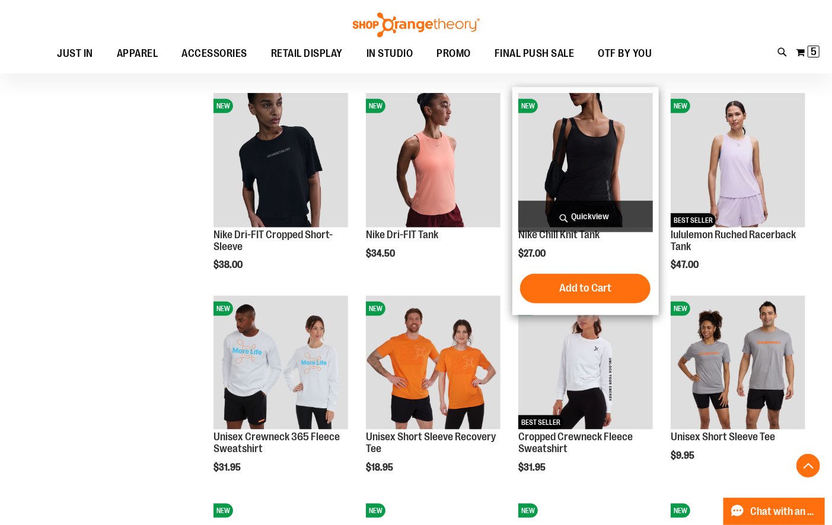
scroll to position [583, 0]
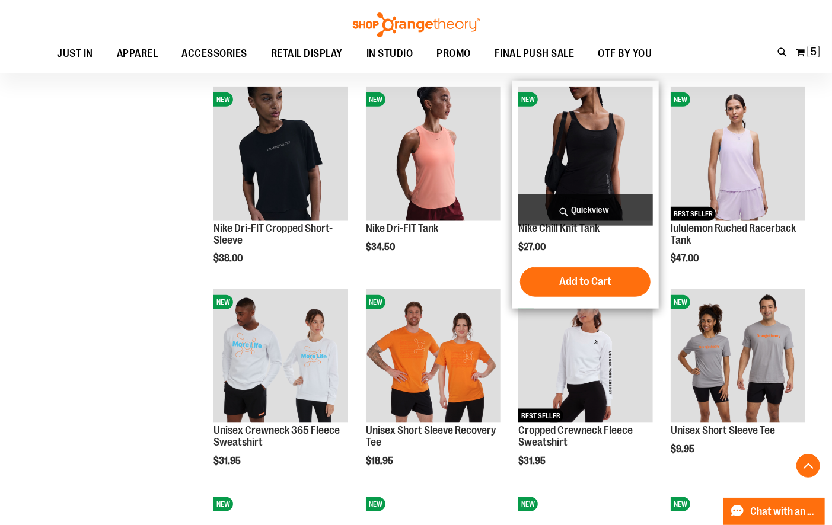
type input "**********"
click at [609, 158] on img "product" at bounding box center [585, 154] width 135 height 135
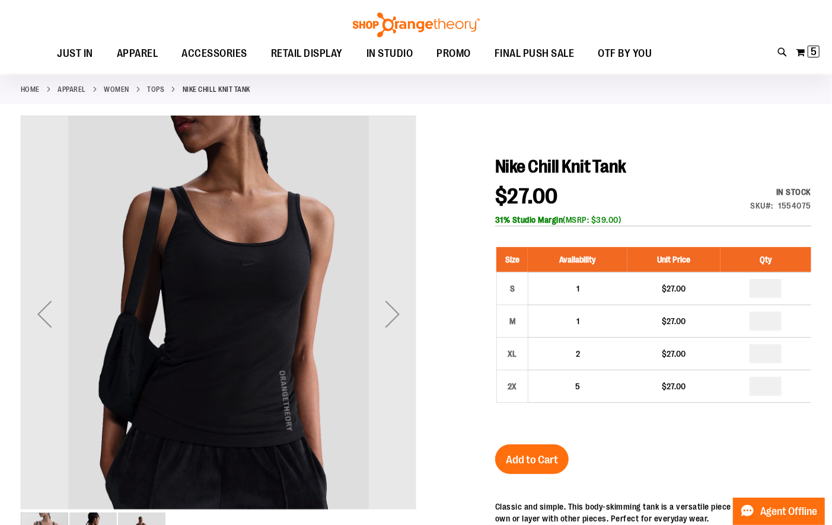
scroll to position [68, 0]
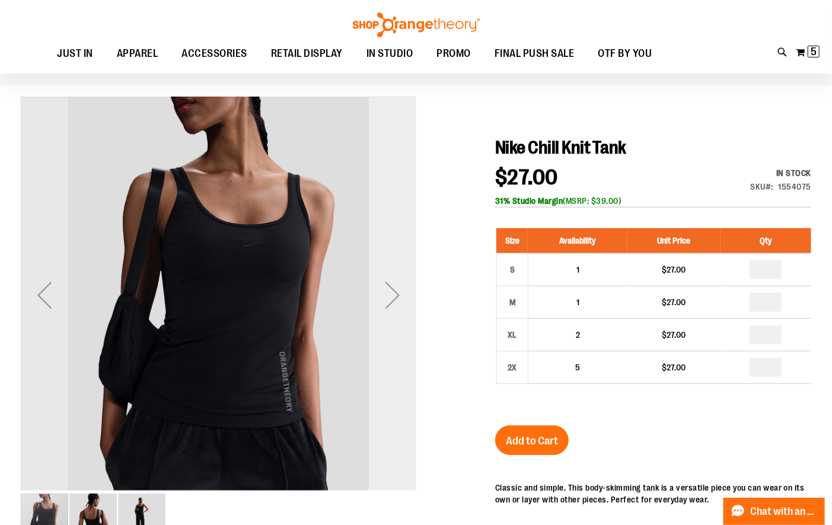
type input "**********"
click at [390, 305] on div "Next" at bounding box center [392, 295] width 47 height 47
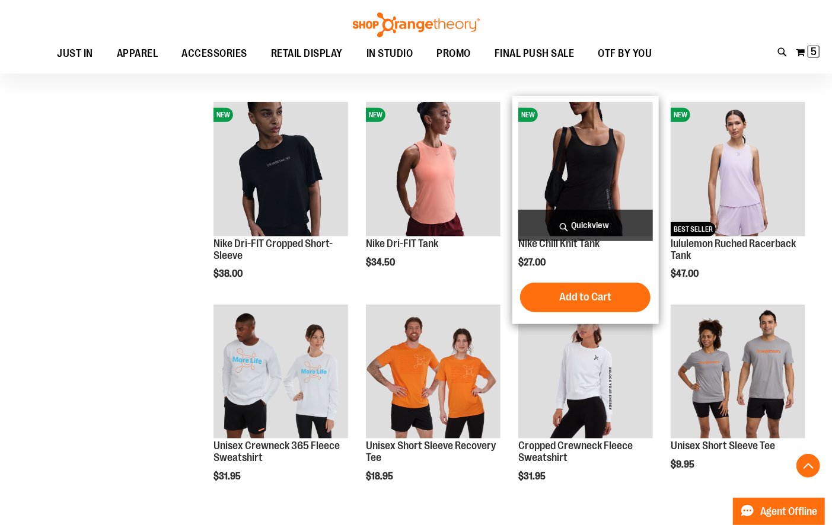
scroll to position [413, 0]
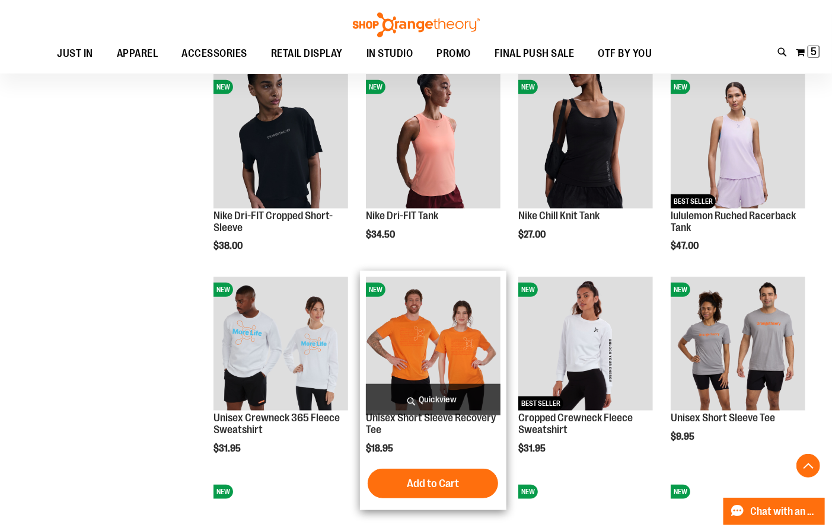
scroll to position [440, 0]
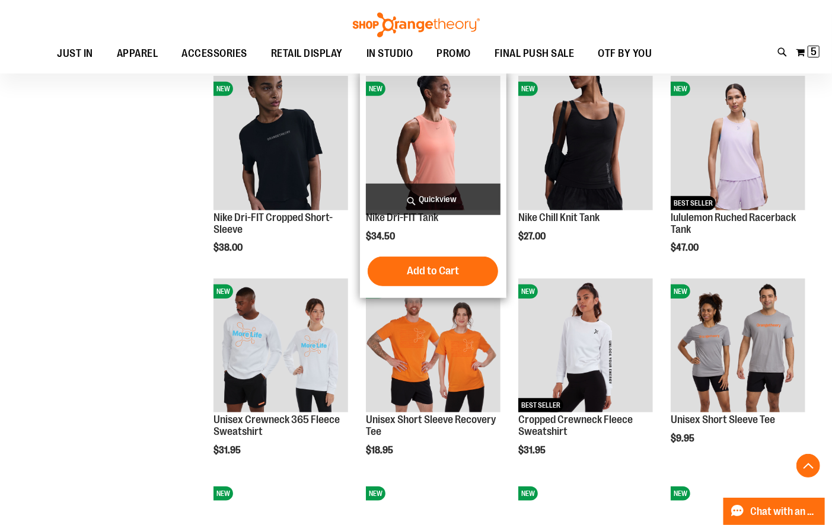
type input "**********"
click at [433, 137] on img "product" at bounding box center [433, 143] width 135 height 135
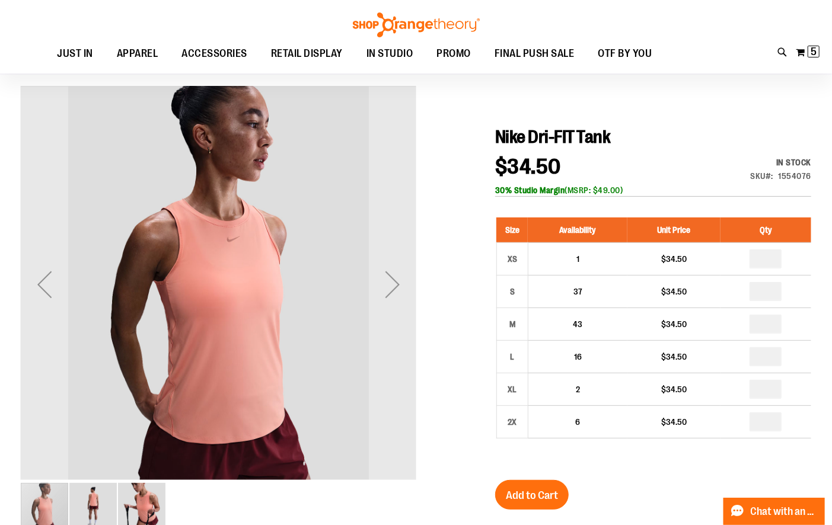
scroll to position [117, 0]
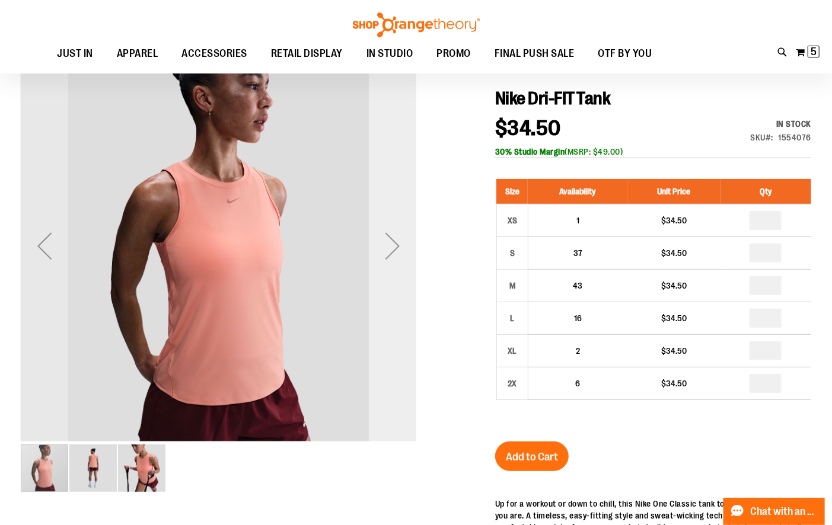
type input "**********"
click at [394, 242] on div "Next" at bounding box center [392, 245] width 47 height 47
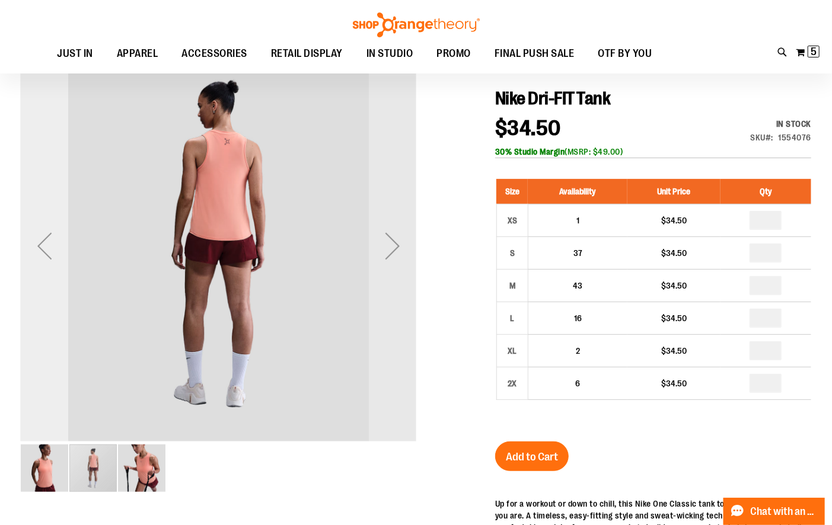
click at [45, 259] on div "Previous" at bounding box center [44, 245] width 47 height 47
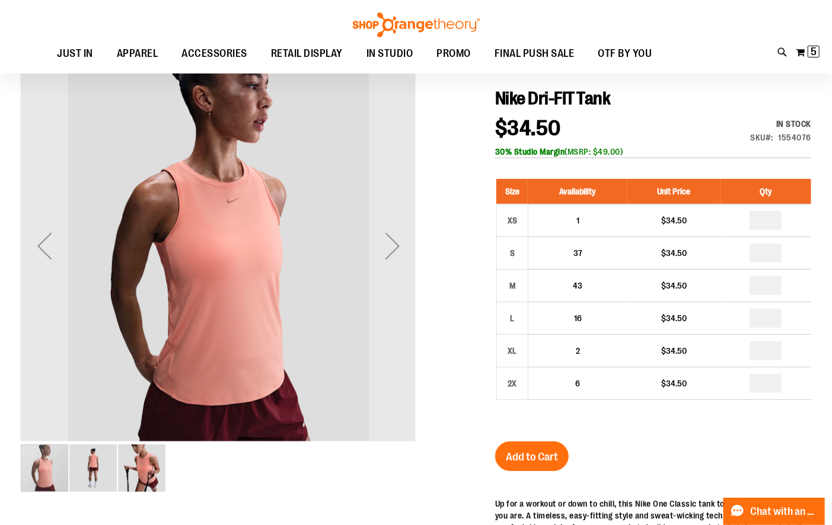
click at [102, 473] on img "image 2 of 3" at bounding box center [92, 468] width 47 height 47
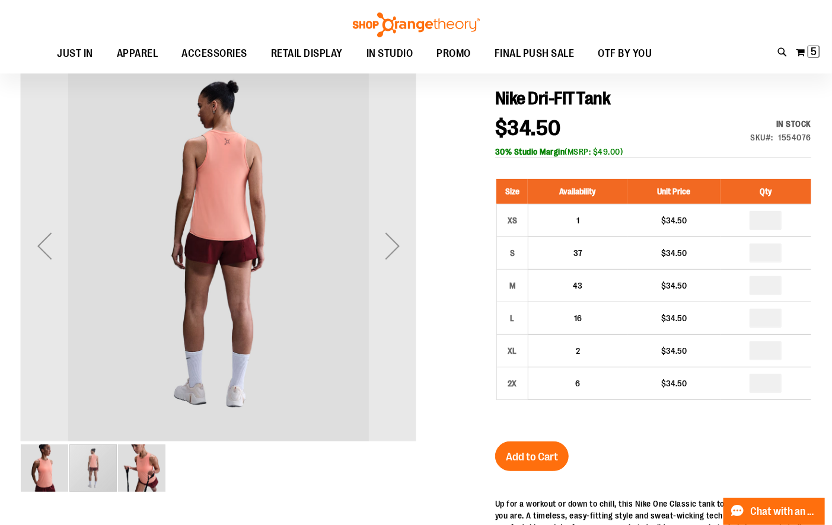
click at [46, 476] on img "image 1 of 3" at bounding box center [44, 468] width 47 height 47
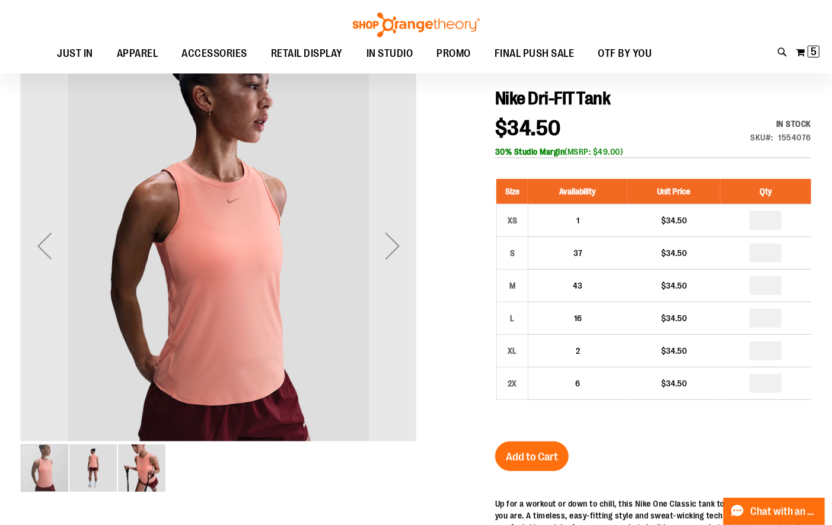
click at [51, 480] on div "carousel" at bounding box center [44, 468] width 47 height 47
click at [150, 480] on img "image 3 of 3" at bounding box center [141, 468] width 47 height 47
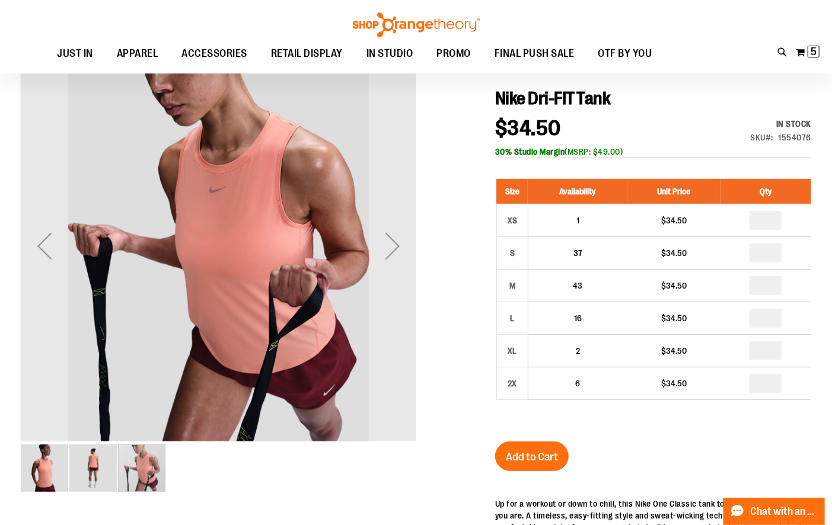
click at [110, 465] on img "image 2 of 3" at bounding box center [92, 468] width 47 height 47
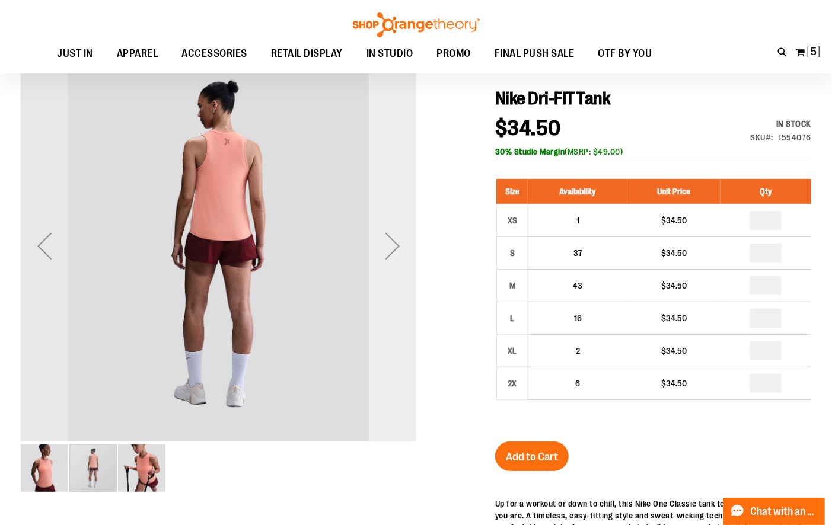
click at [389, 251] on div "Next" at bounding box center [392, 245] width 47 height 47
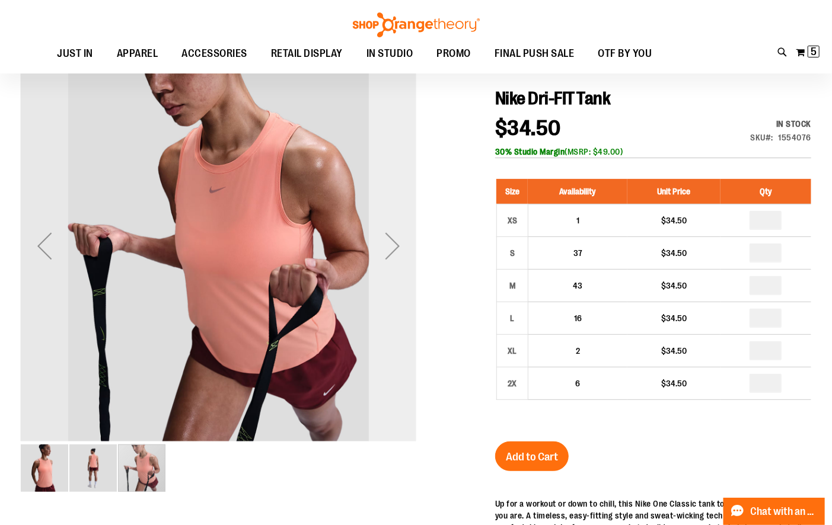
click at [389, 251] on div "Next" at bounding box center [392, 245] width 47 height 47
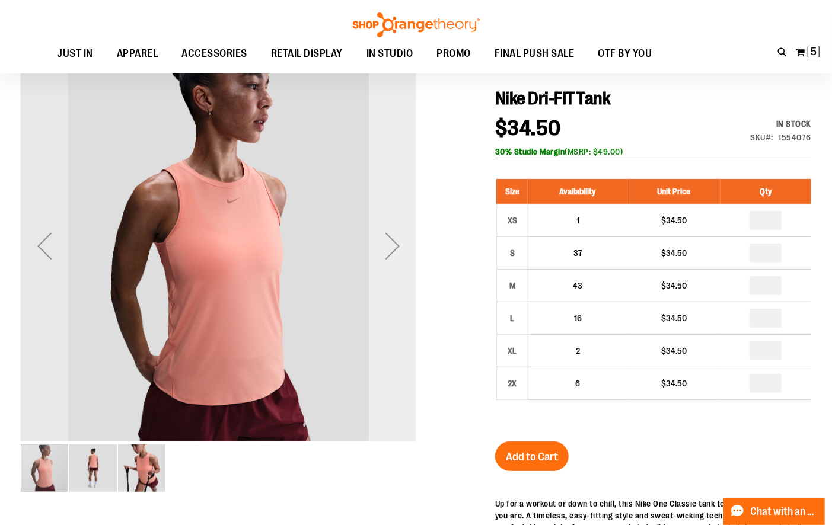
click at [389, 251] on div "Next" at bounding box center [392, 245] width 47 height 47
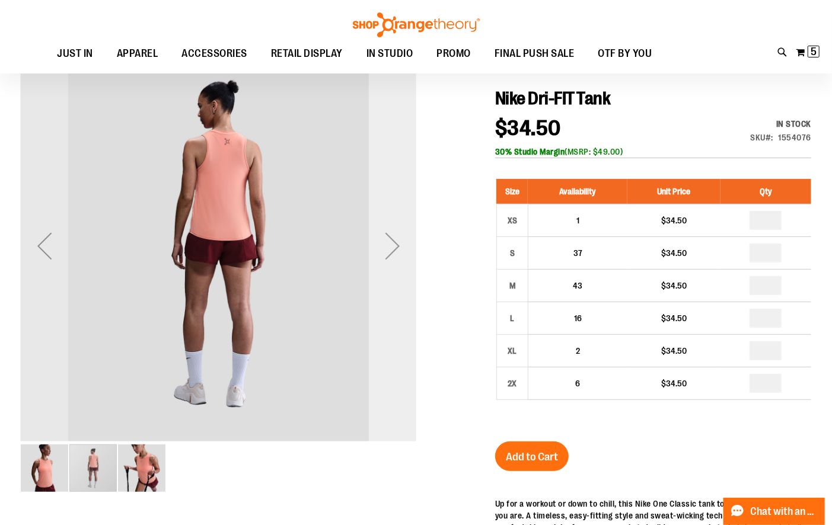
click at [389, 251] on div "Next" at bounding box center [392, 245] width 47 height 47
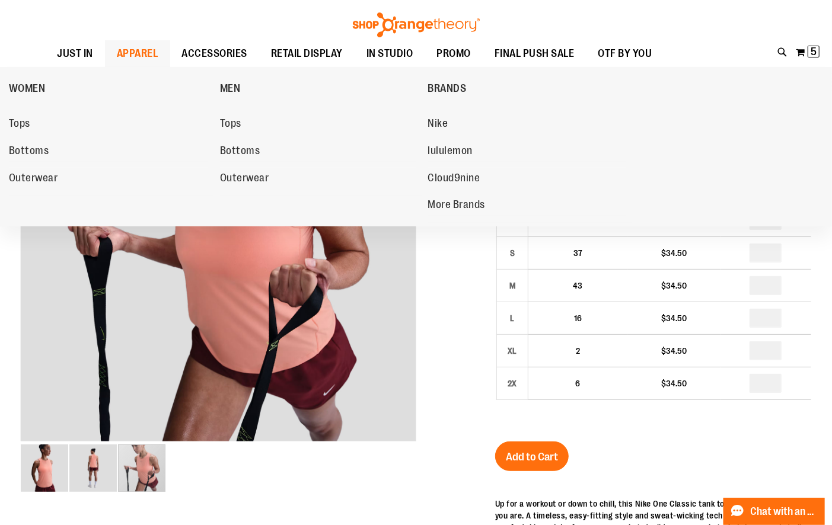
click at [126, 49] on span "APPAREL" at bounding box center [137, 53] width 41 height 27
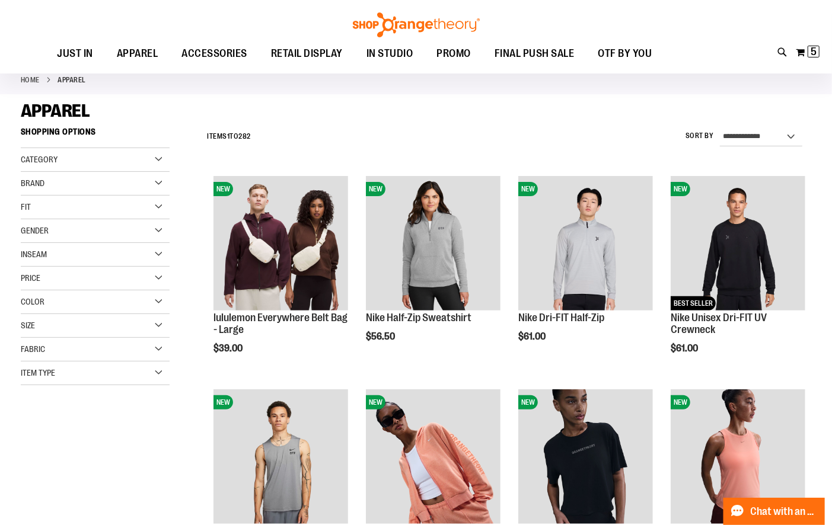
scroll to position [63, 0]
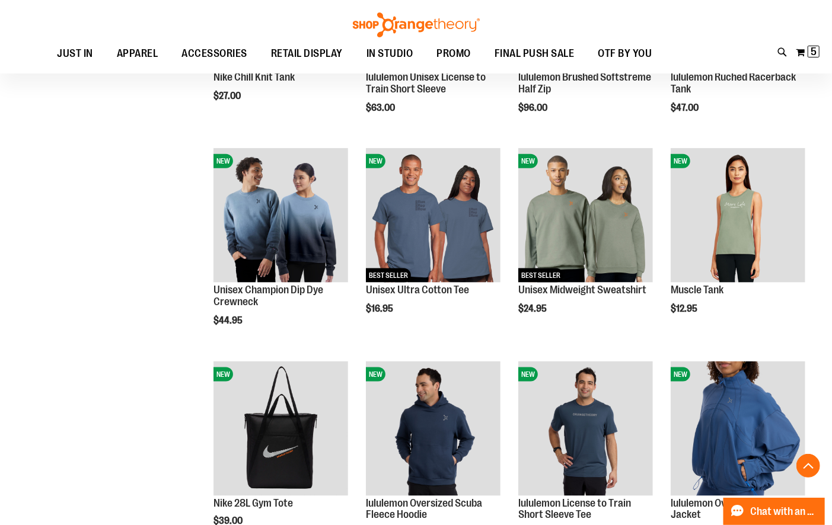
scroll to position [727, 0]
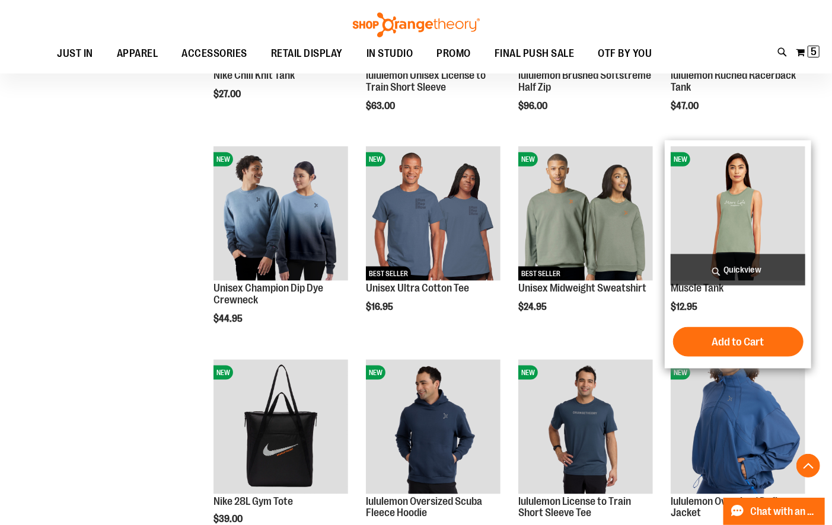
type input "**********"
click at [723, 202] on img "product" at bounding box center [738, 213] width 135 height 135
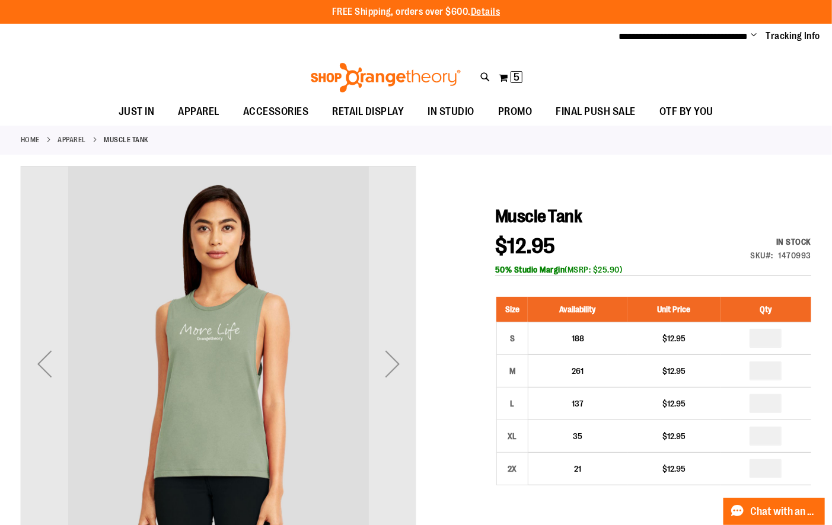
type input "**********"
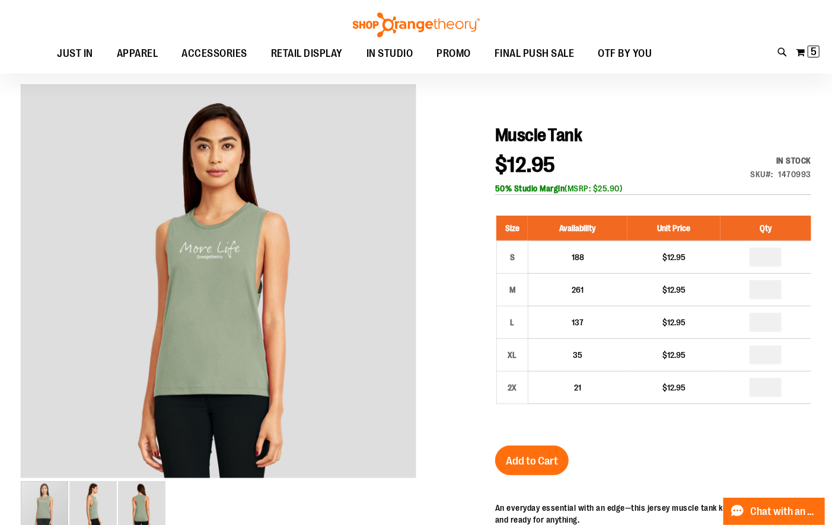
scroll to position [113, 0]
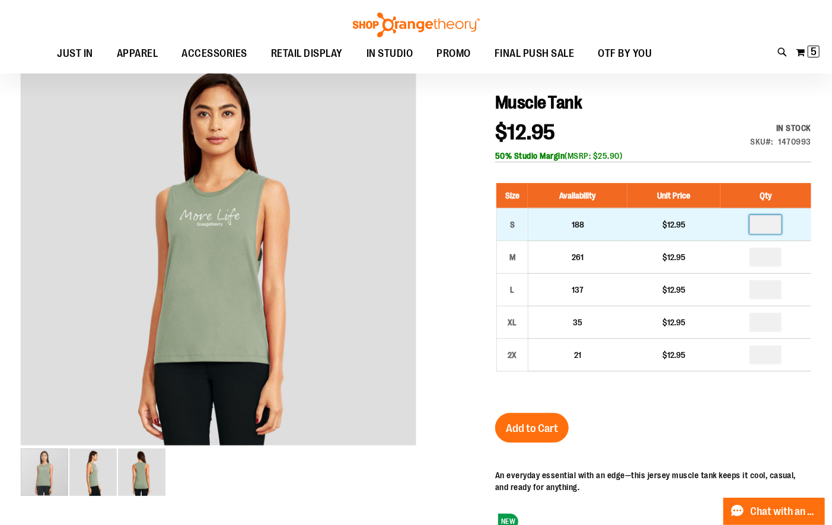
drag, startPoint x: 770, startPoint y: 225, endPoint x: 740, endPoint y: 225, distance: 29.6
click at [745, 225] on td at bounding box center [765, 224] width 91 height 33
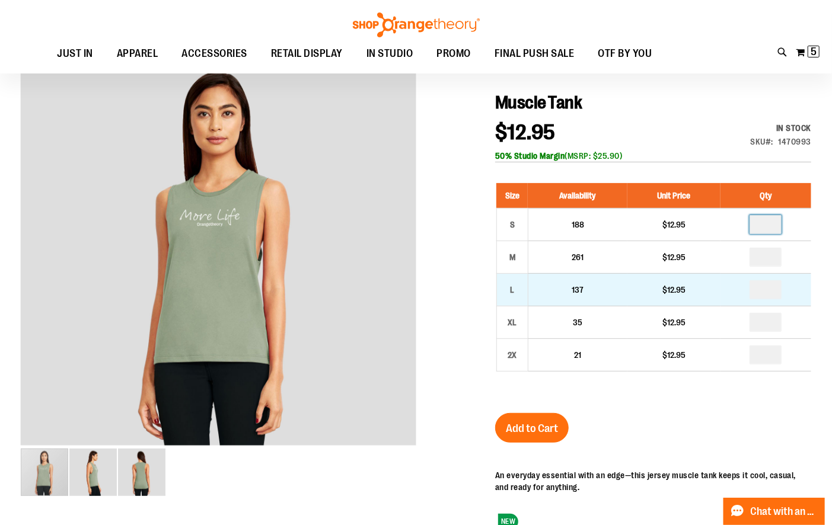
type input "*"
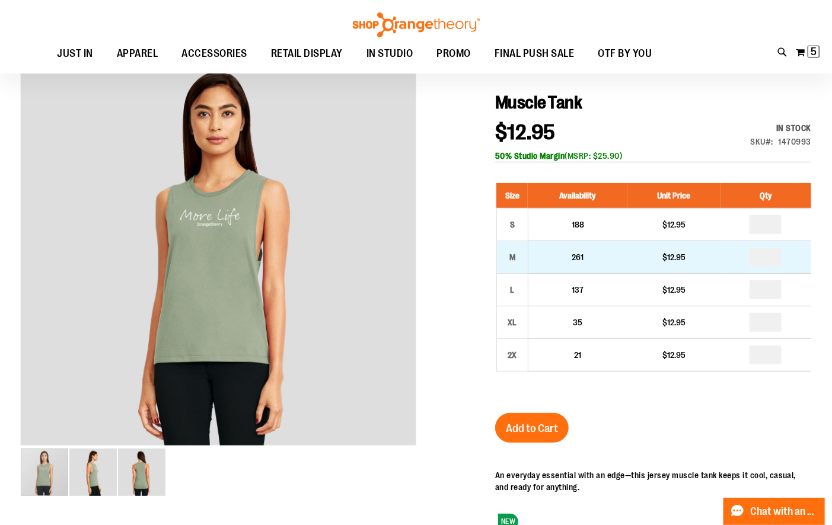
type input "*"
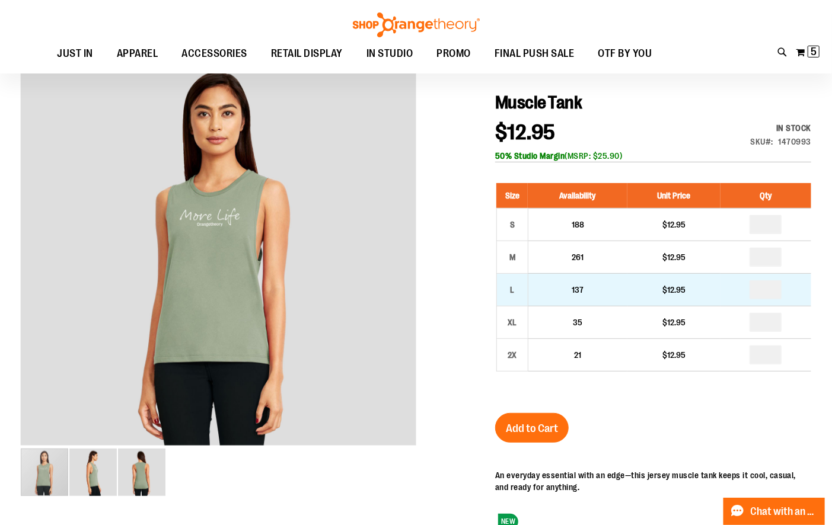
drag, startPoint x: 775, startPoint y: 288, endPoint x: 753, endPoint y: 288, distance: 21.9
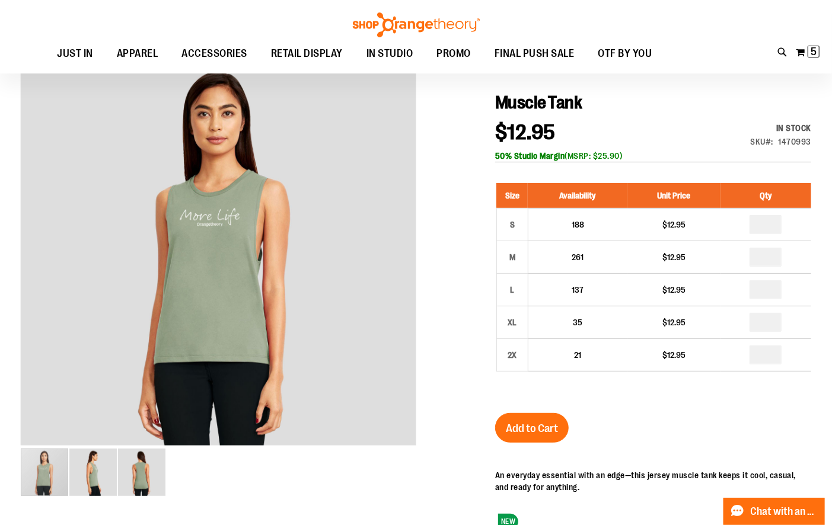
type input "*"
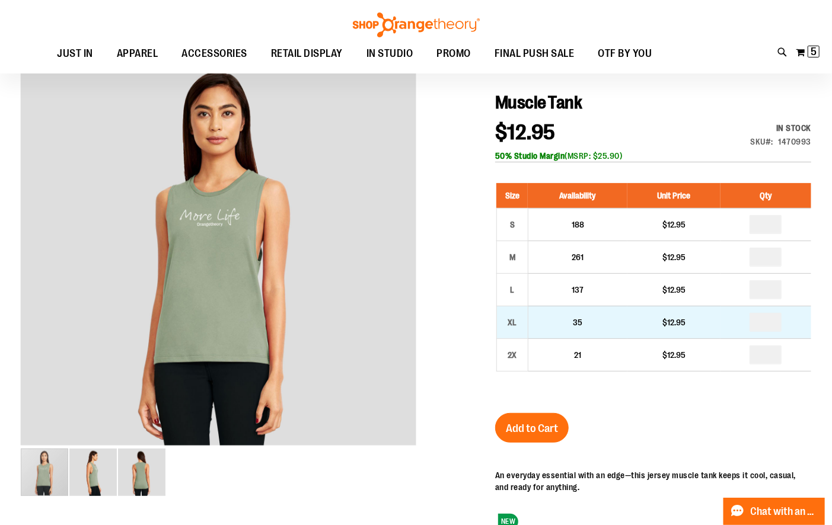
drag, startPoint x: 772, startPoint y: 322, endPoint x: 745, endPoint y: 329, distance: 27.6
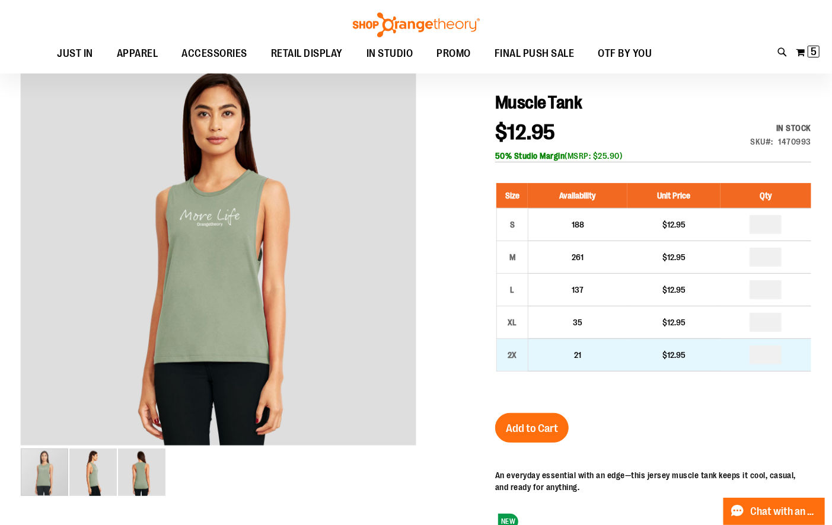
type input "*"
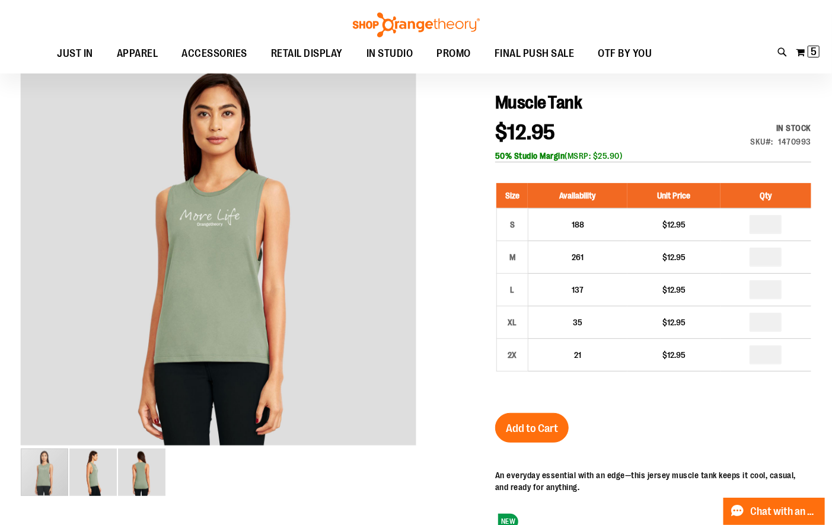
click at [730, 384] on div "Size Availability Unit Price Qty S 188 $12.95 * M 261 $12.95 * L" at bounding box center [653, 286] width 316 height 230
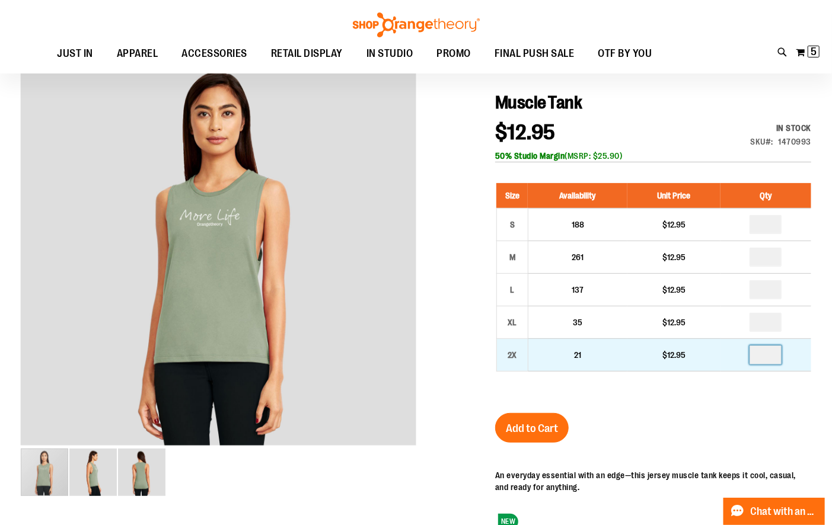
click at [769, 346] on input "number" at bounding box center [765, 355] width 32 height 19
type input "*"
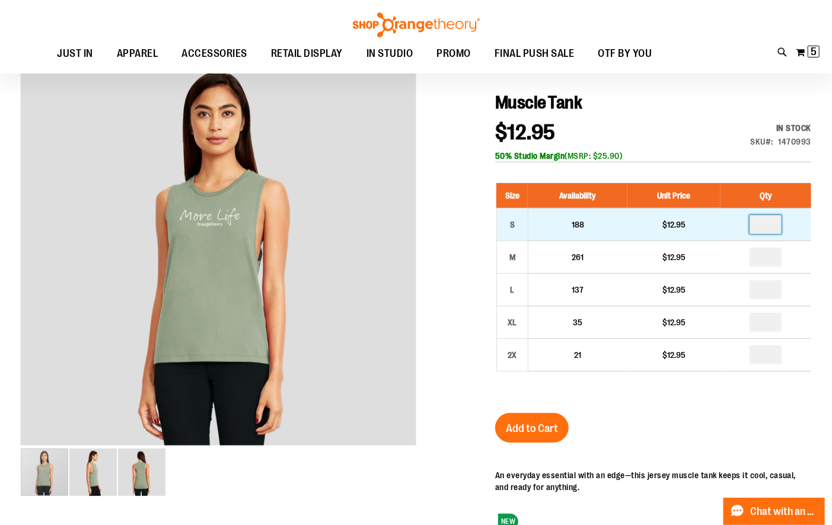
drag, startPoint x: 771, startPoint y: 224, endPoint x: 742, endPoint y: 224, distance: 28.5
click at [743, 224] on td "*" at bounding box center [765, 224] width 91 height 33
type input "*"
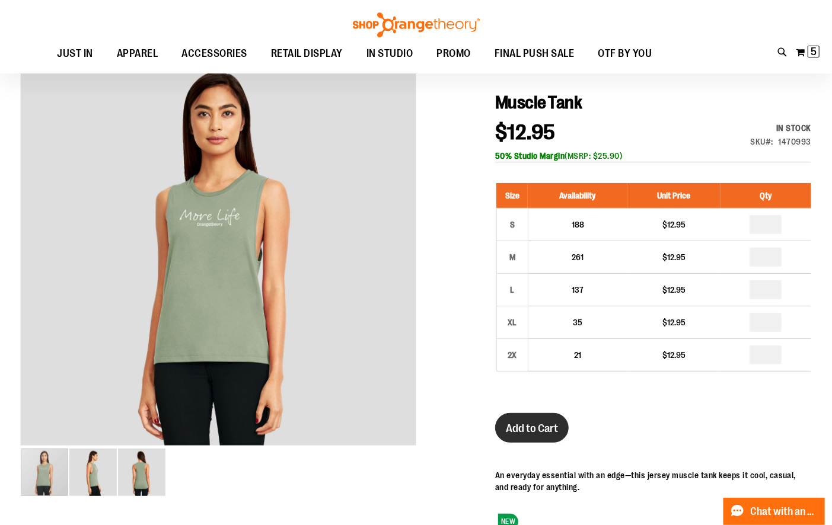
click at [546, 427] on span "Add to Cart" at bounding box center [532, 428] width 52 height 13
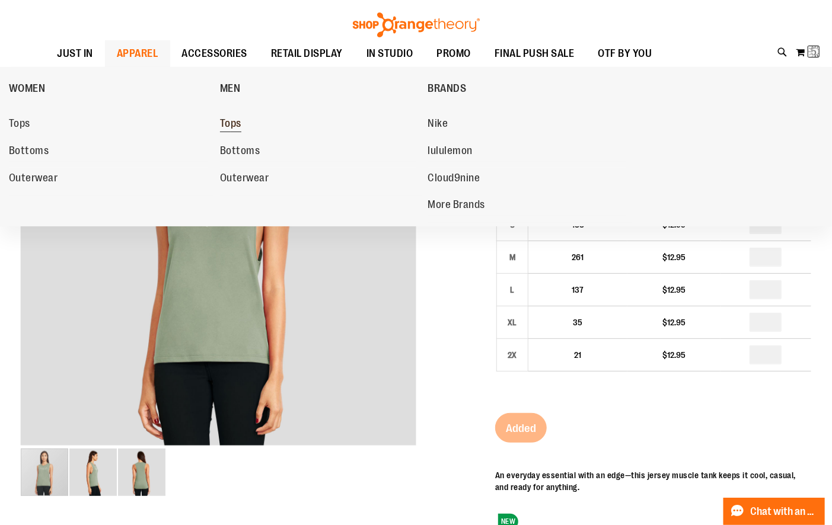
click at [240, 123] on span "Tops" at bounding box center [230, 124] width 21 height 15
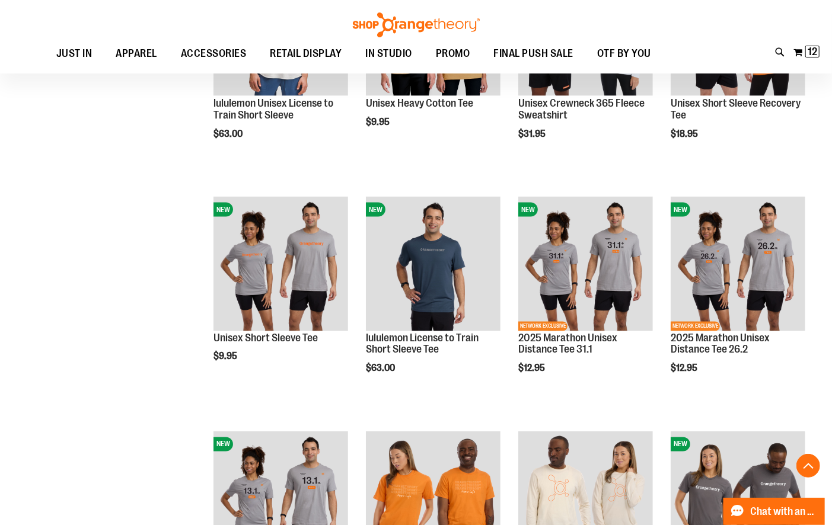
scroll to position [981, 0]
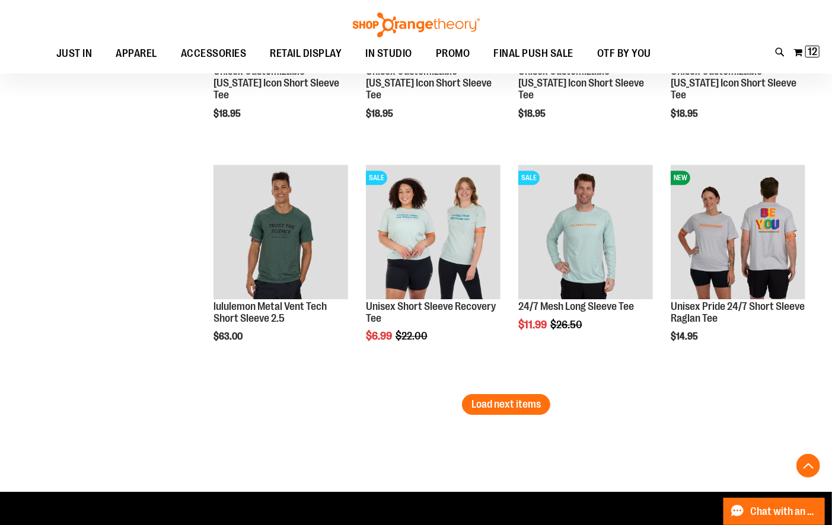
scroll to position [1960, 0]
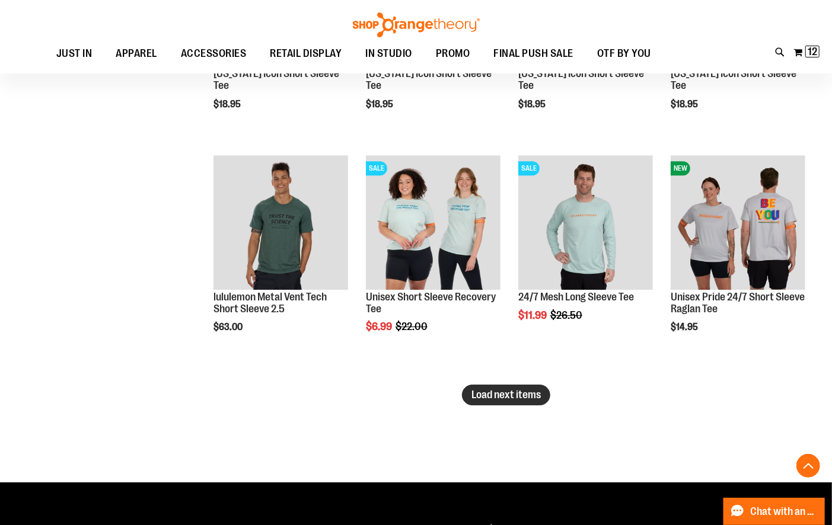
type input "**********"
click at [499, 395] on span "Load next items" at bounding box center [505, 395] width 69 height 12
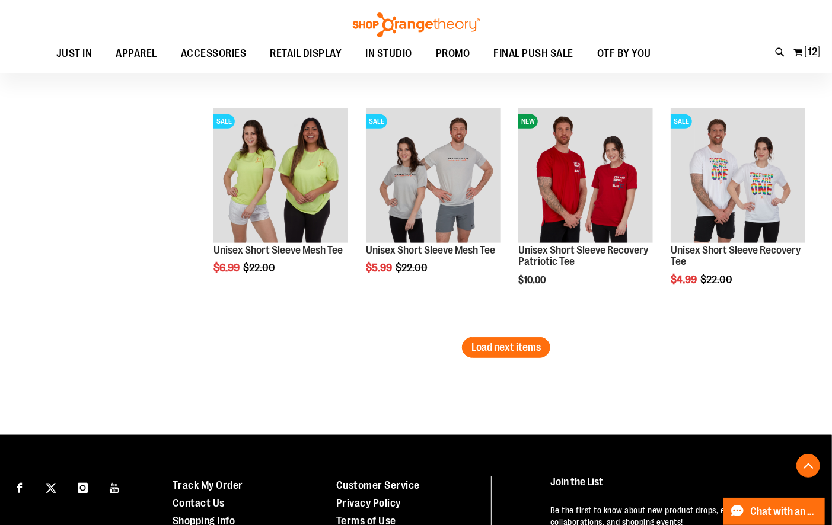
scroll to position [2718, 0]
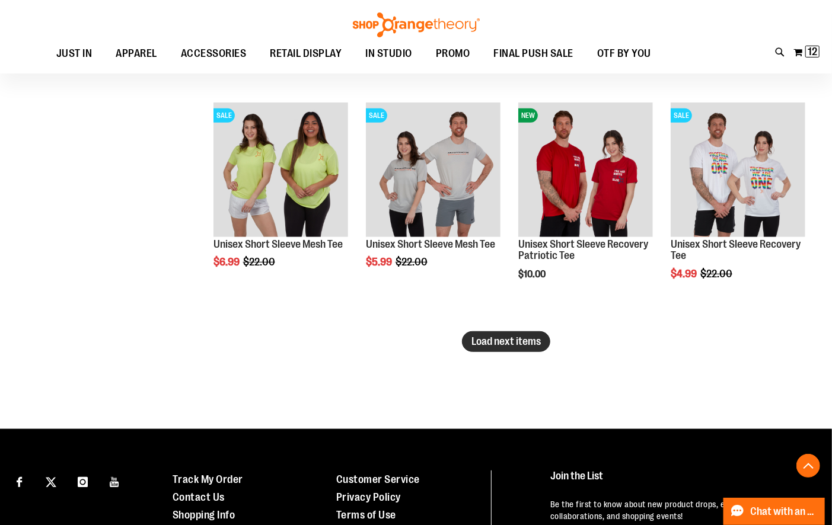
click at [508, 348] on button "Load next items" at bounding box center [506, 341] width 88 height 21
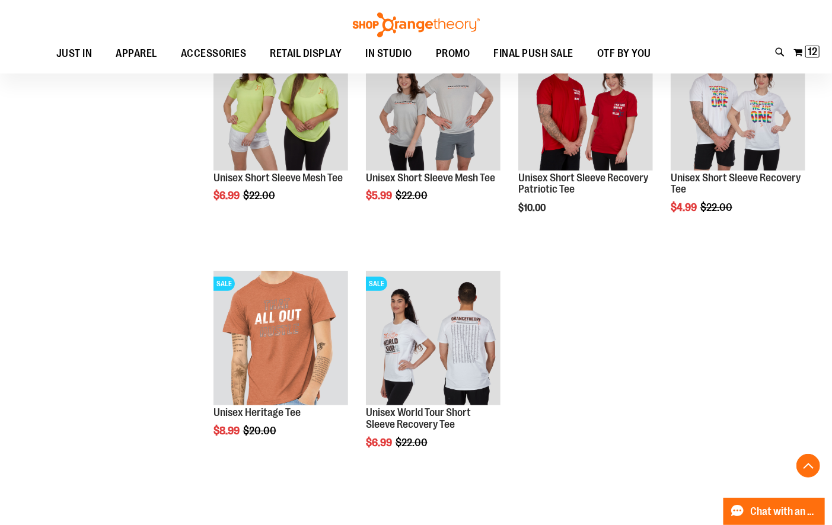
scroll to position [2786, 0]
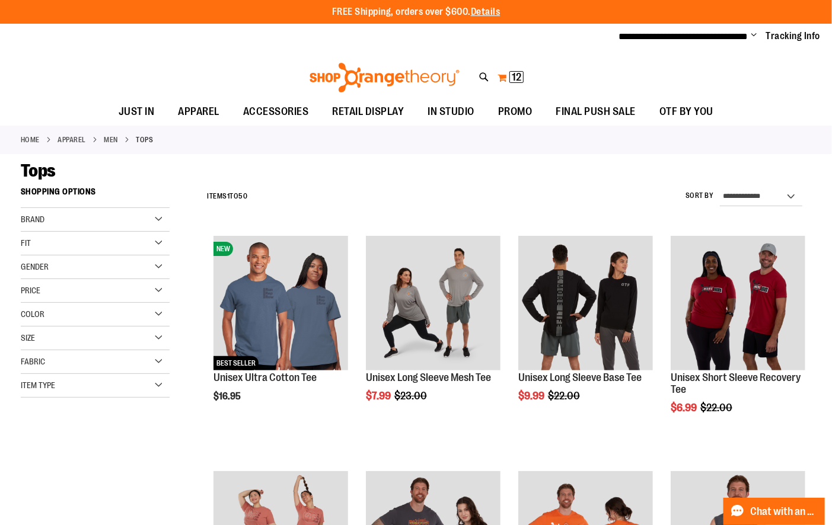
click at [501, 75] on button "My Cart 12 12 items" at bounding box center [510, 77] width 27 height 19
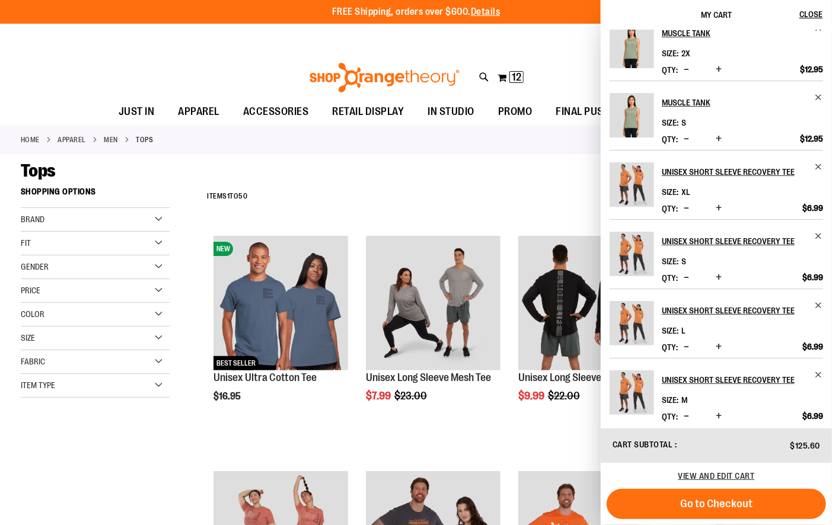
scroll to position [230, 0]
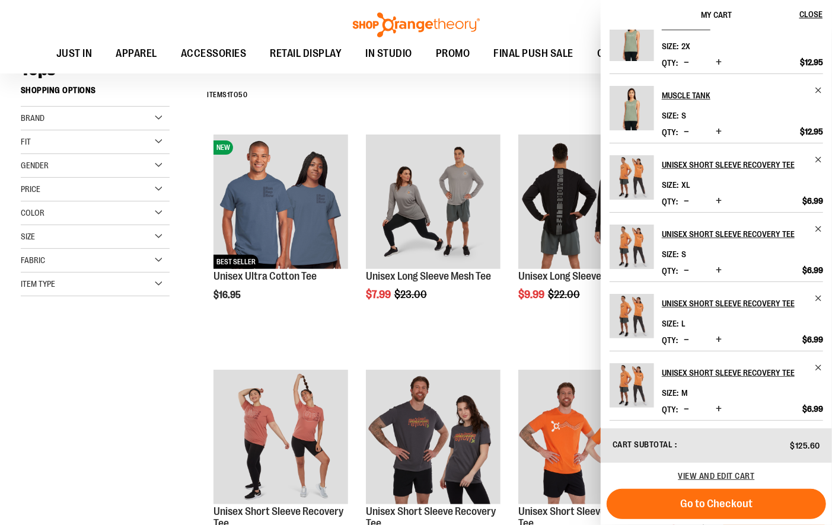
scroll to position [111, 0]
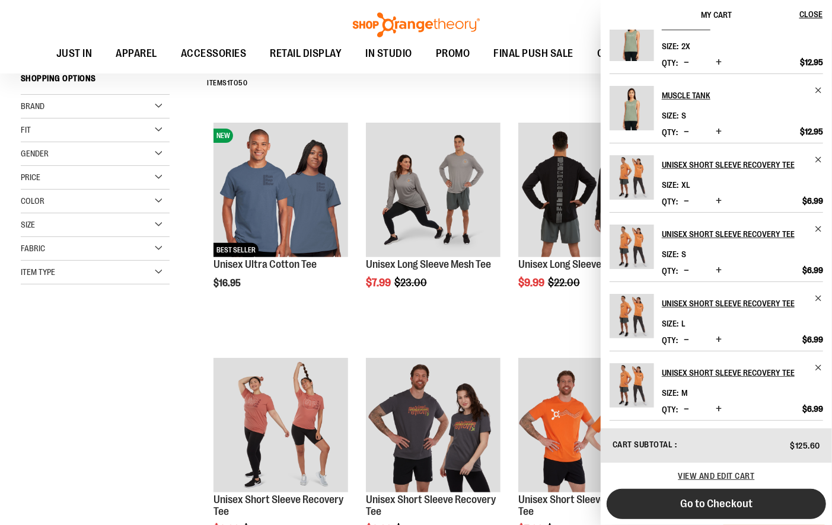
click at [691, 506] on span "Go to Checkout" at bounding box center [716, 503] width 72 height 13
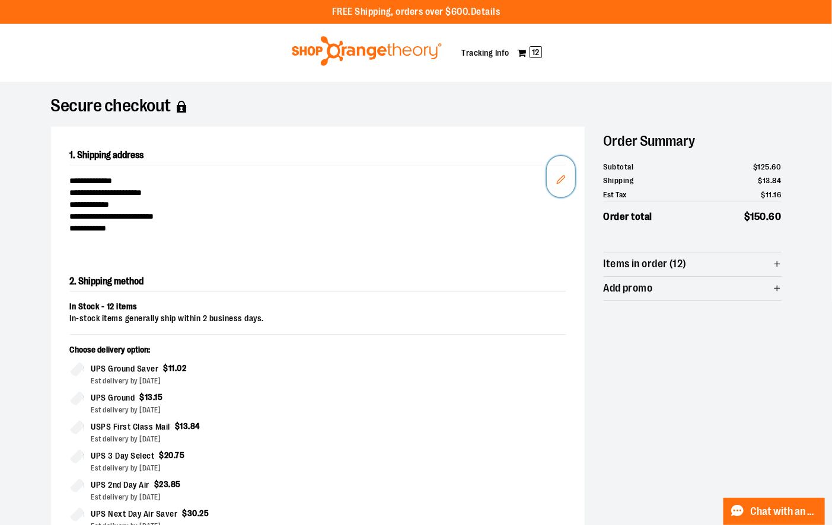
click at [566, 180] on button "Edit" at bounding box center [561, 176] width 28 height 41
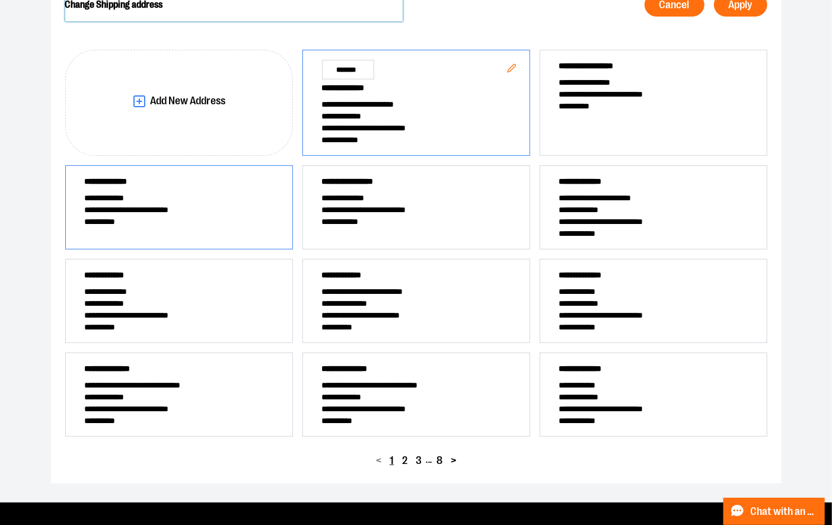
scroll to position [166, 0]
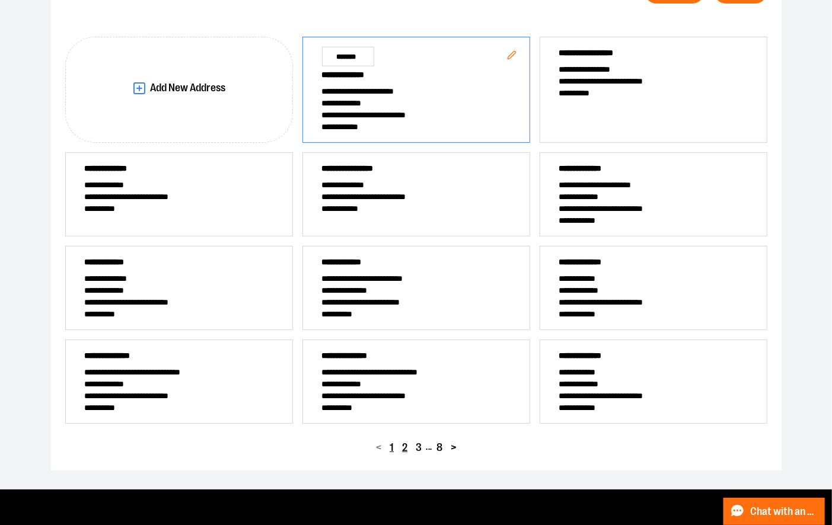
click at [405, 448] on span "2" at bounding box center [404, 447] width 5 height 11
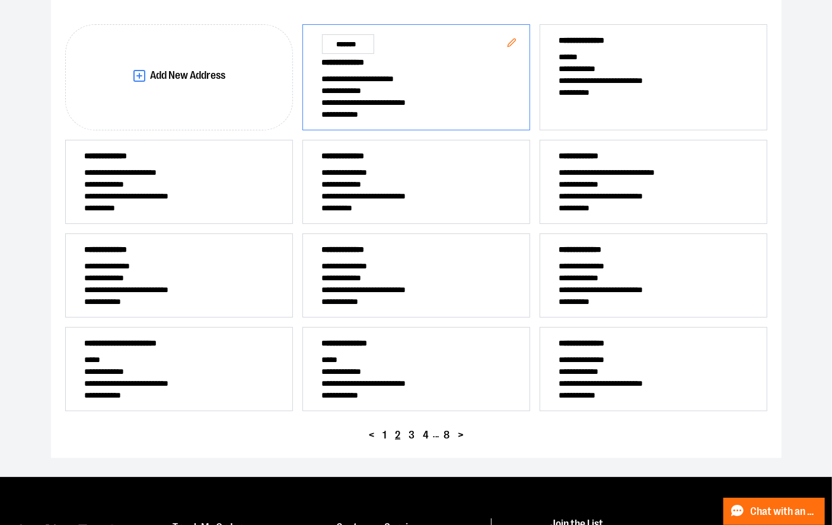
scroll to position [181, 0]
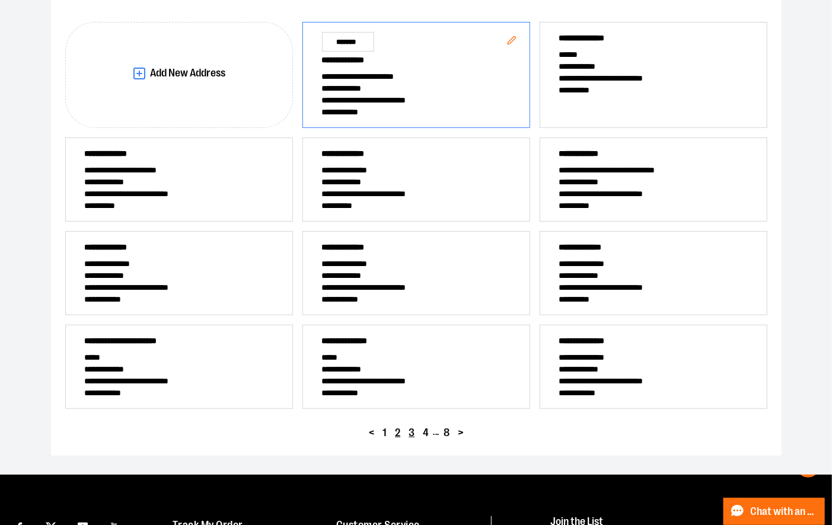
click at [413, 429] on span "3" at bounding box center [411, 432] width 6 height 11
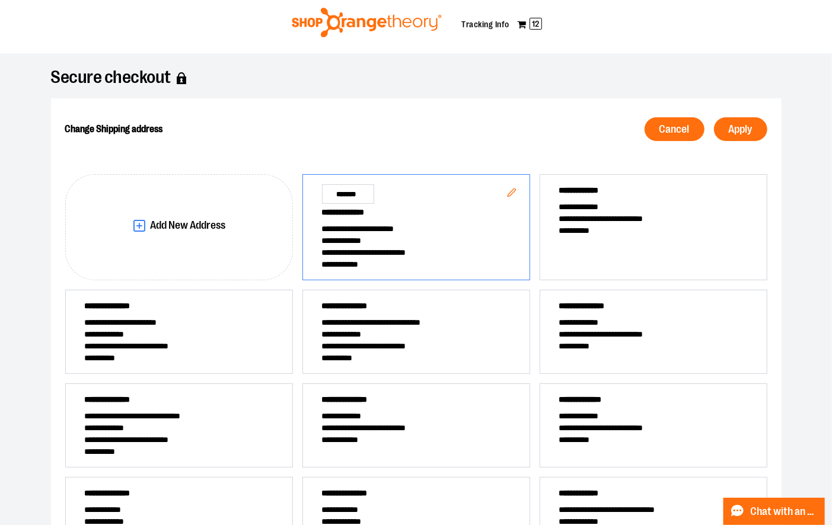
scroll to position [0, 0]
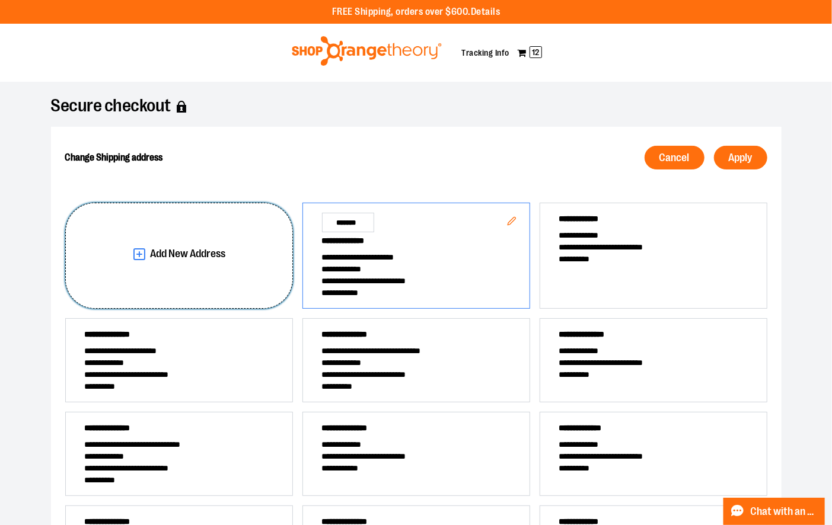
click at [180, 257] on span "Add New Address" at bounding box center [187, 253] width 75 height 11
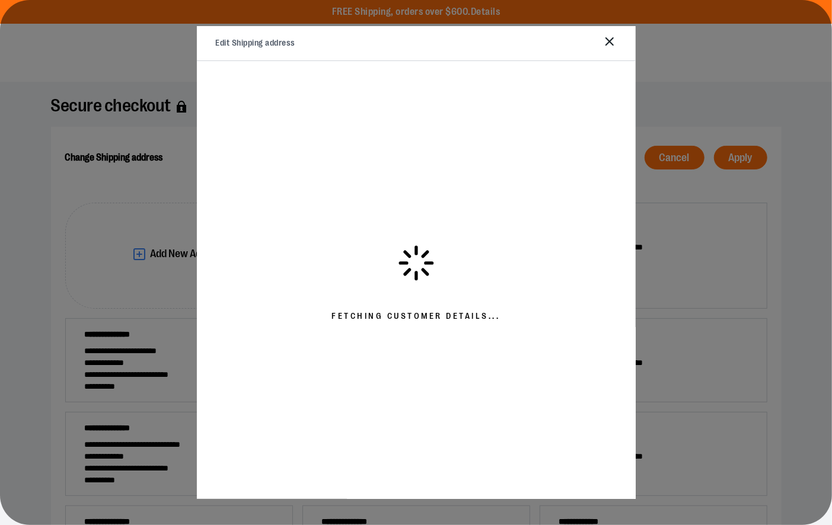
select select "**"
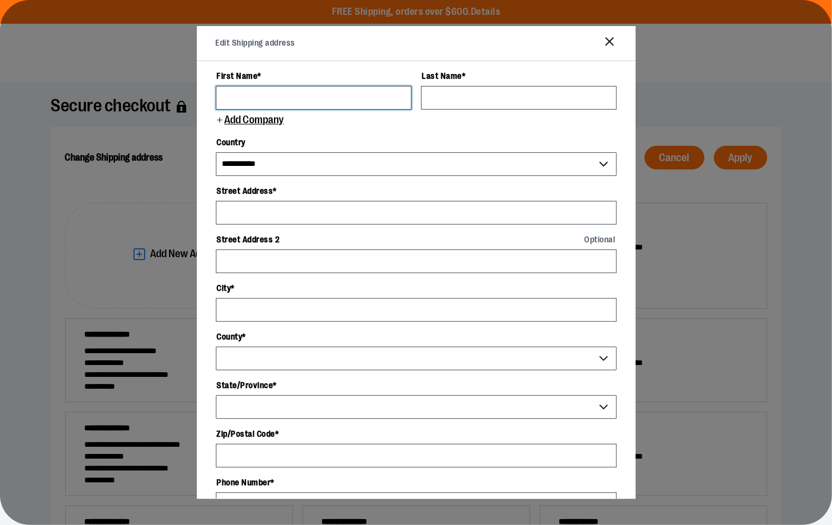
click at [270, 95] on input "First Name *" at bounding box center [314, 98] width 196 height 24
type input "*****"
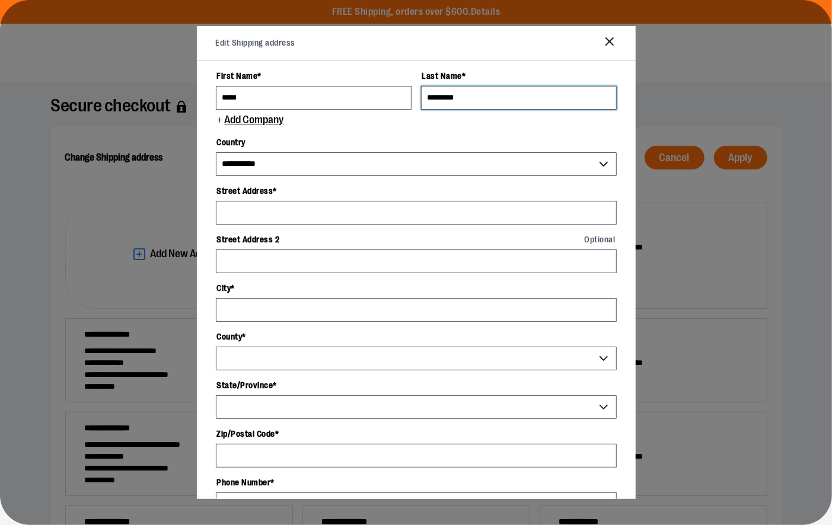
type input "*********"
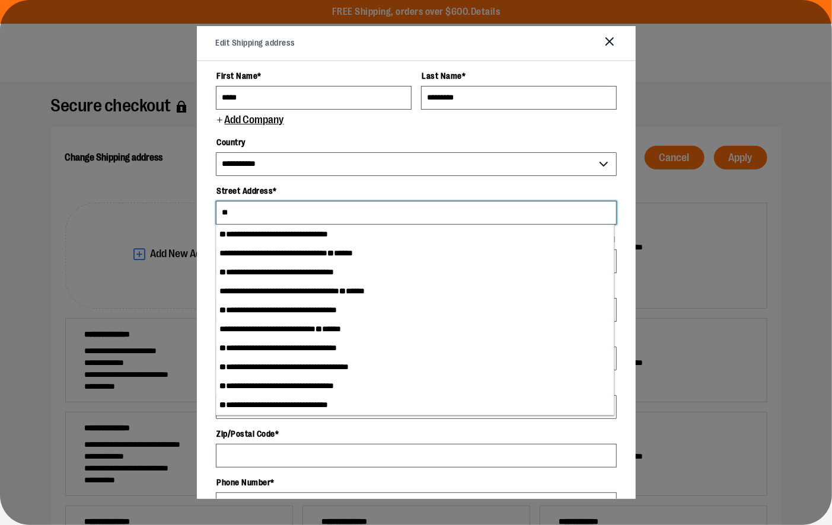
type input "*"
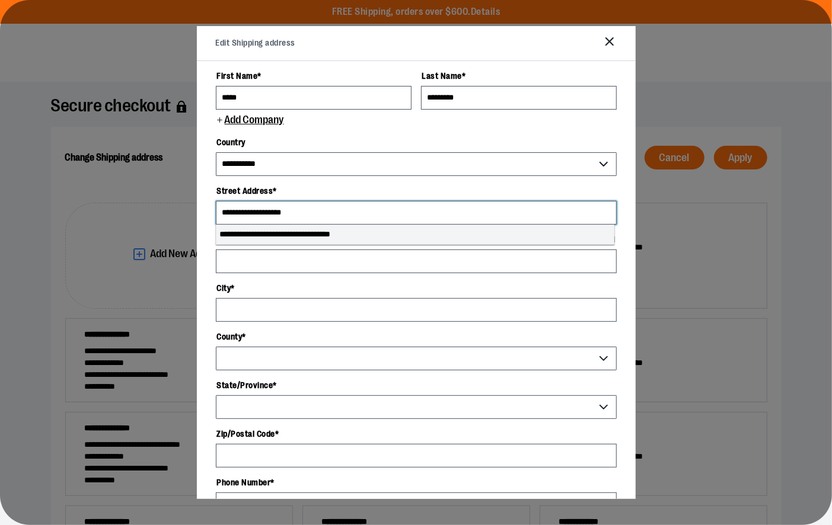
type input "**********"
select select "**"
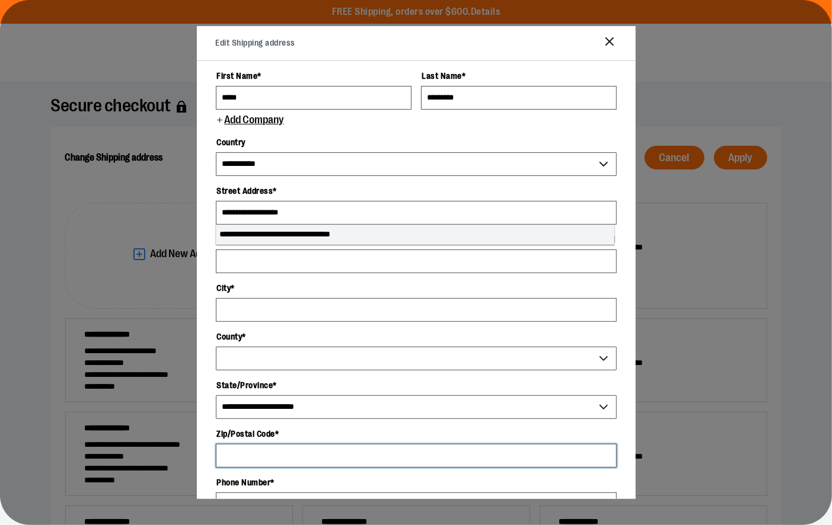
type input "*****"
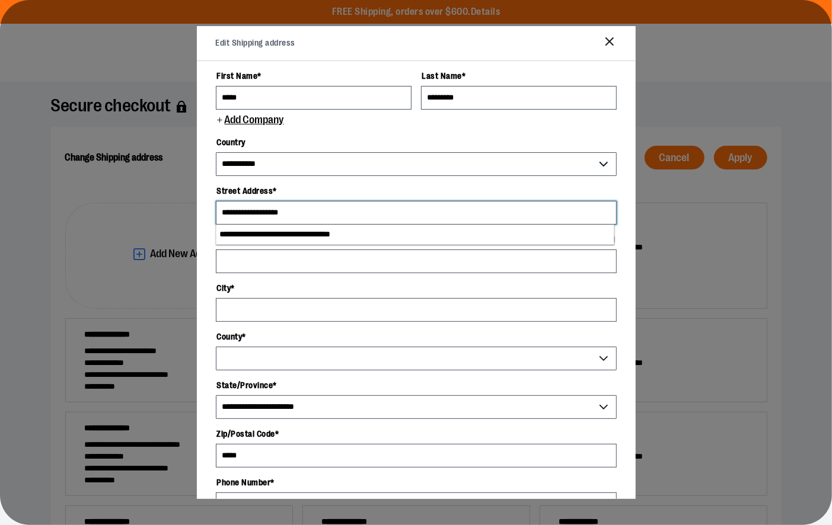
scroll to position [16, 0]
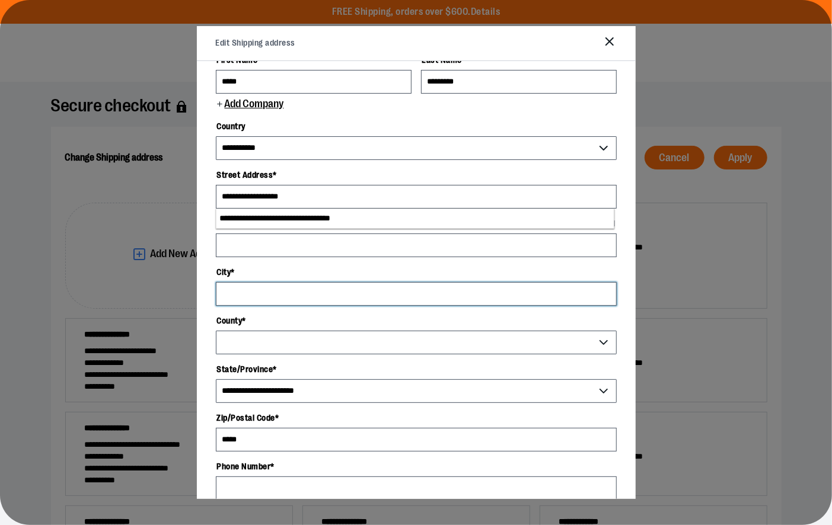
click at [274, 299] on input "City *" at bounding box center [416, 294] width 401 height 24
select select "********"
type input "********"
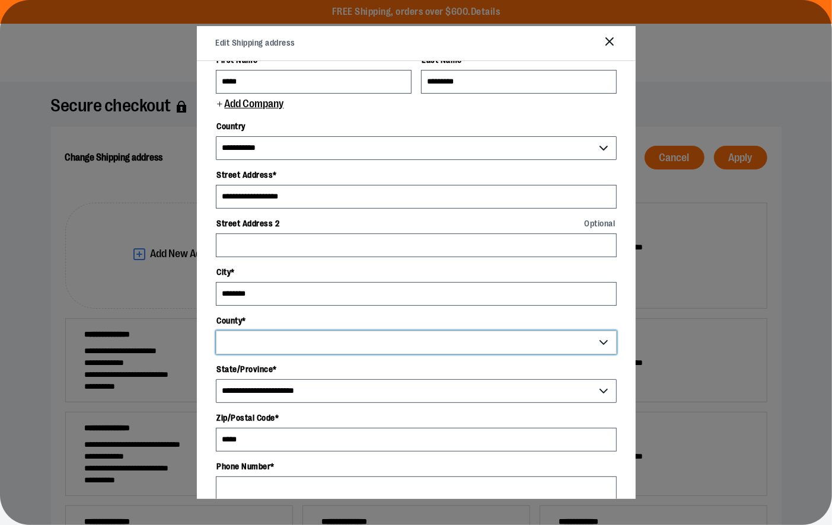
select select "********"
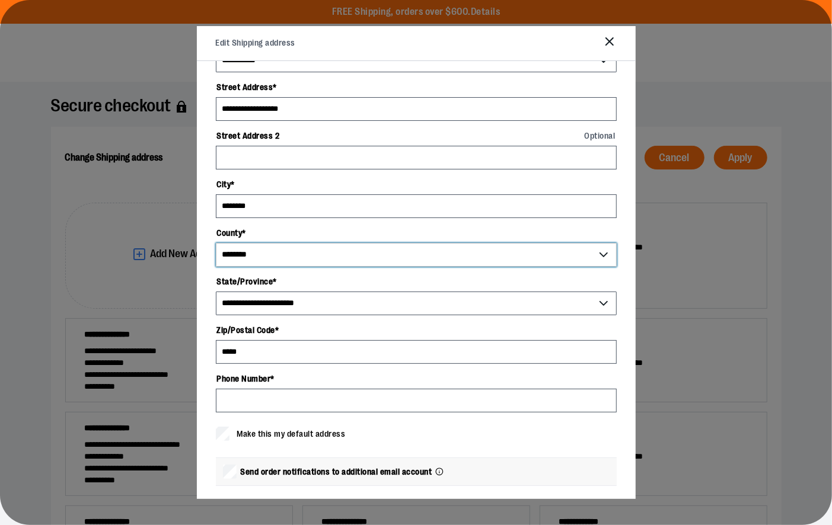
scroll to position [113, 0]
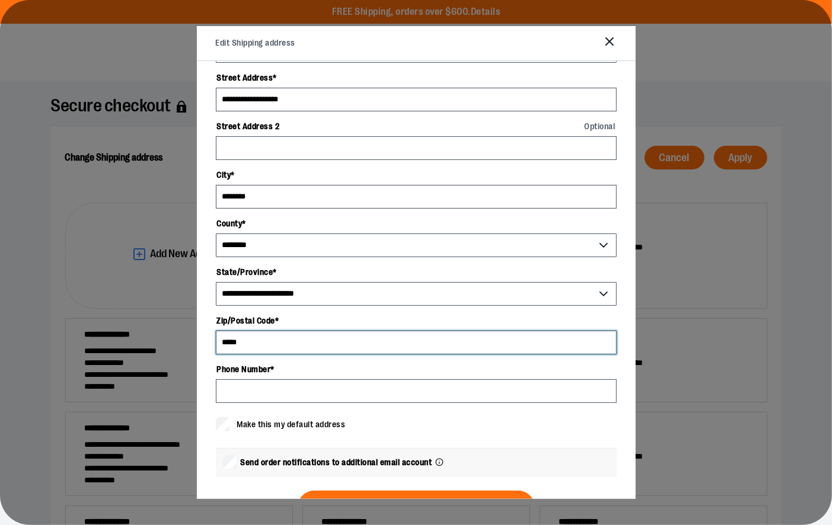
click at [264, 342] on input "*****" at bounding box center [416, 343] width 401 height 24
type input "*****"
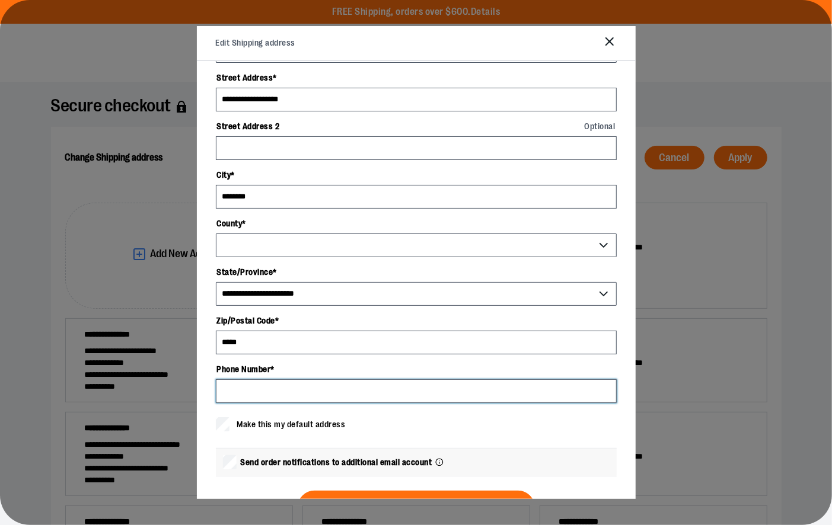
click at [258, 388] on input "Phone Number *" at bounding box center [416, 391] width 401 height 24
type input "**********"
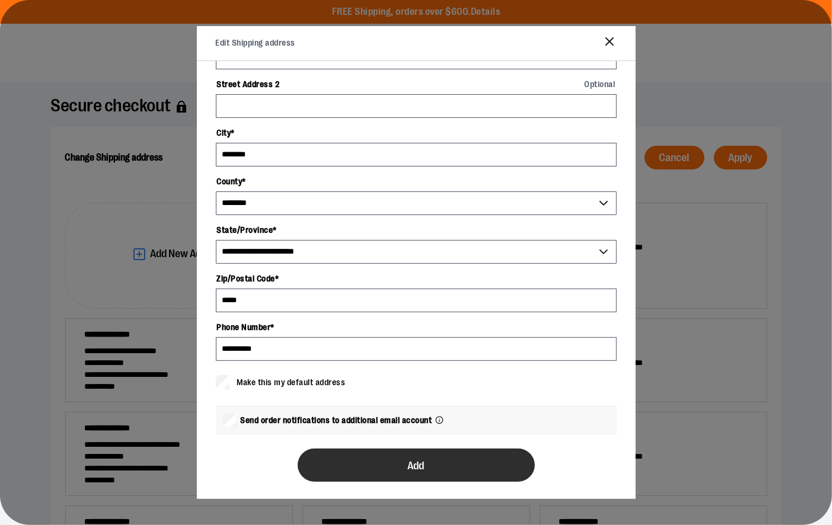
click at [419, 461] on span "Add" at bounding box center [416, 466] width 17 height 11
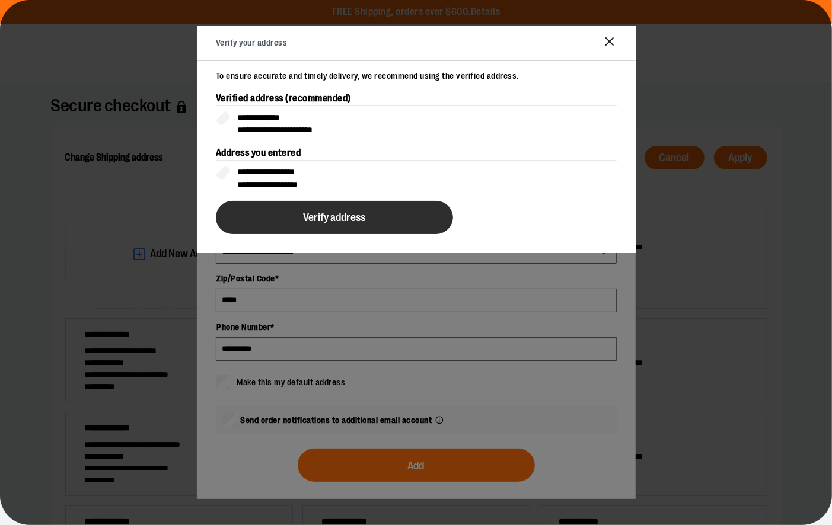
click at [338, 213] on span "Verify address" at bounding box center [334, 217] width 62 height 11
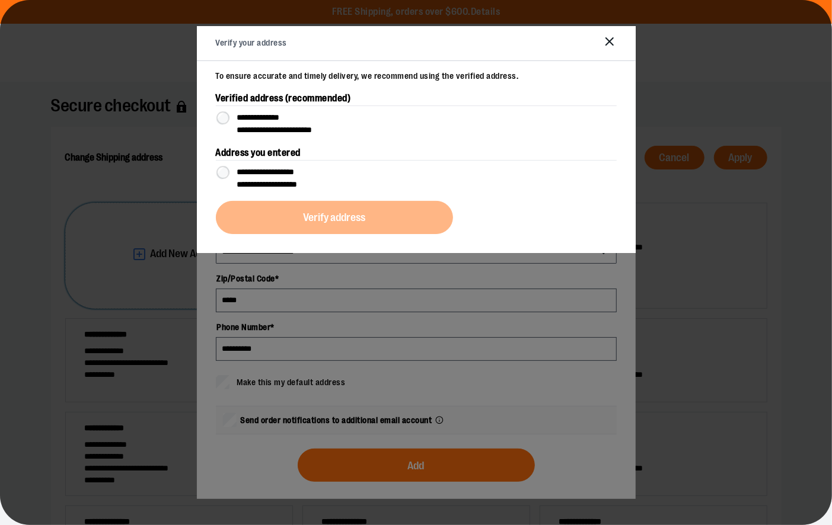
scroll to position [0, 0]
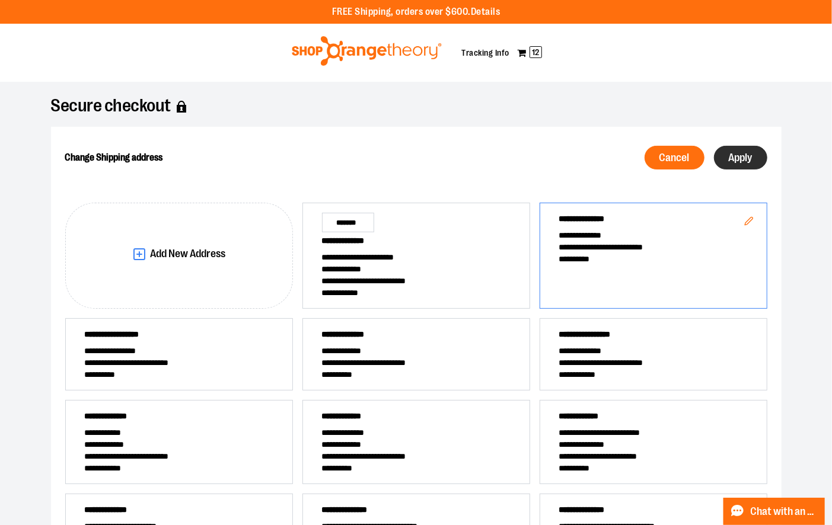
click at [744, 157] on span "Apply" at bounding box center [741, 157] width 24 height 11
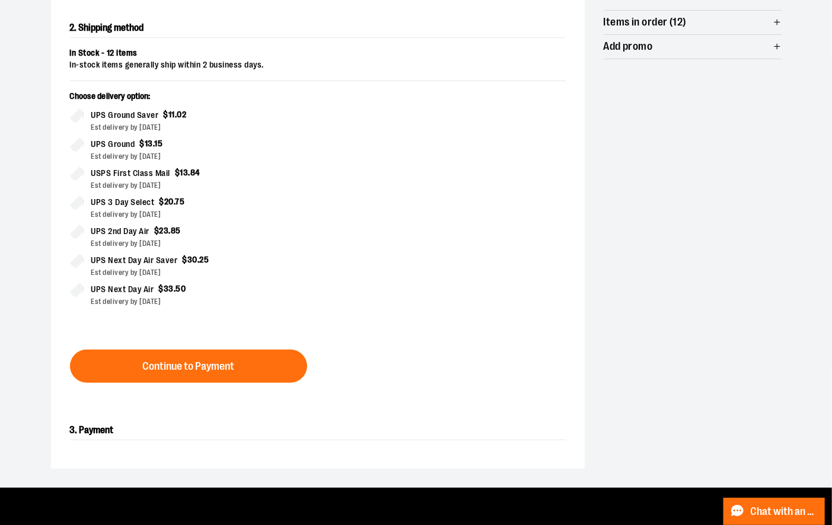
scroll to position [245, 0]
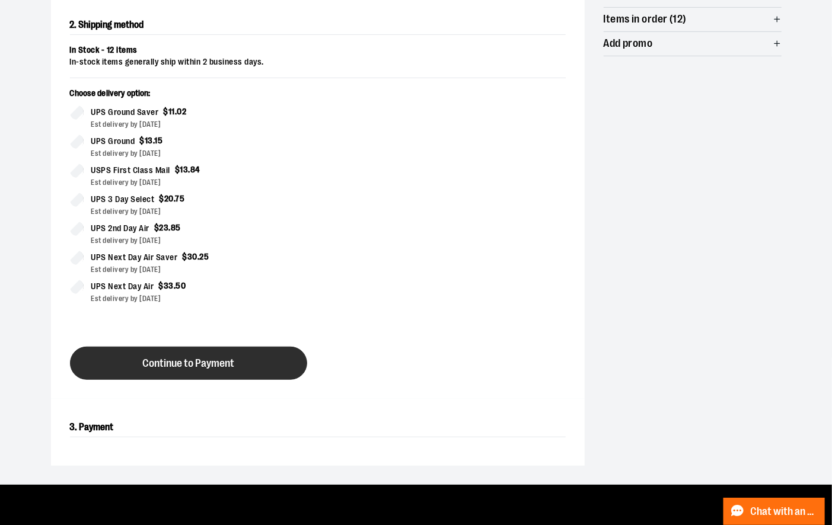
click at [190, 350] on button "Continue to Payment" at bounding box center [188, 363] width 237 height 33
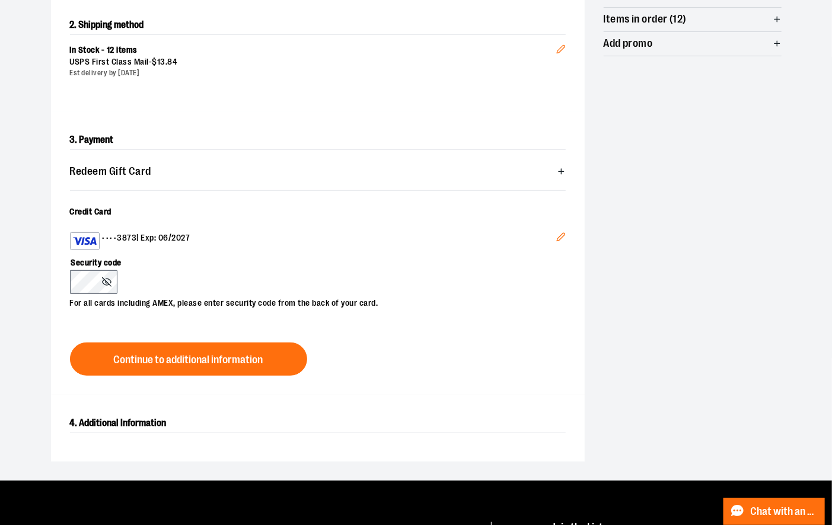
click at [556, 236] on icon "Edit" at bounding box center [560, 236] width 9 height 9
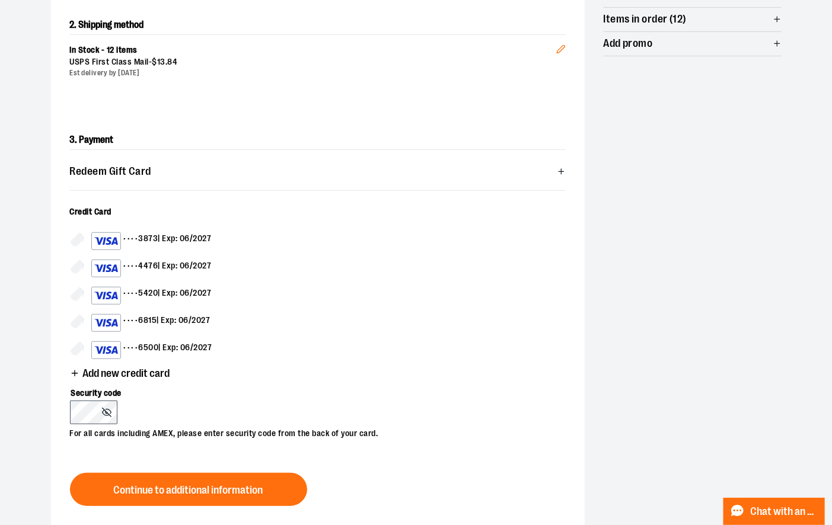
click at [93, 370] on span "Add new credit card" at bounding box center [126, 373] width 87 height 11
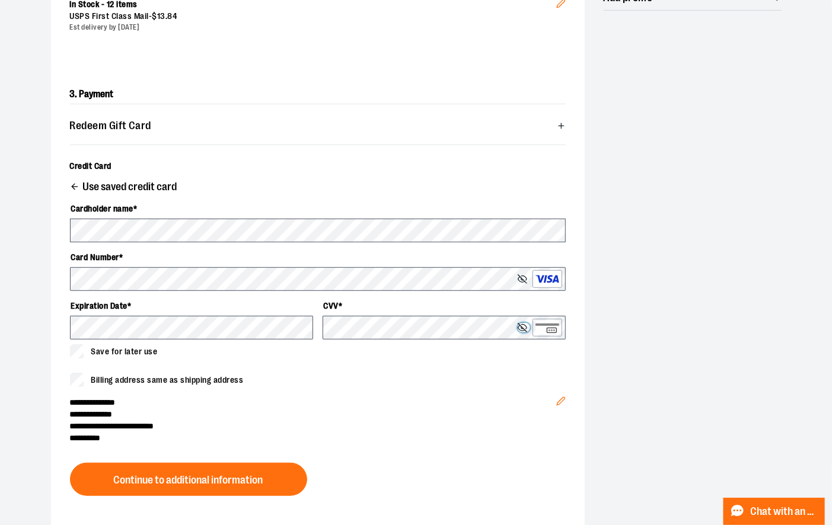
scroll to position [312, 0]
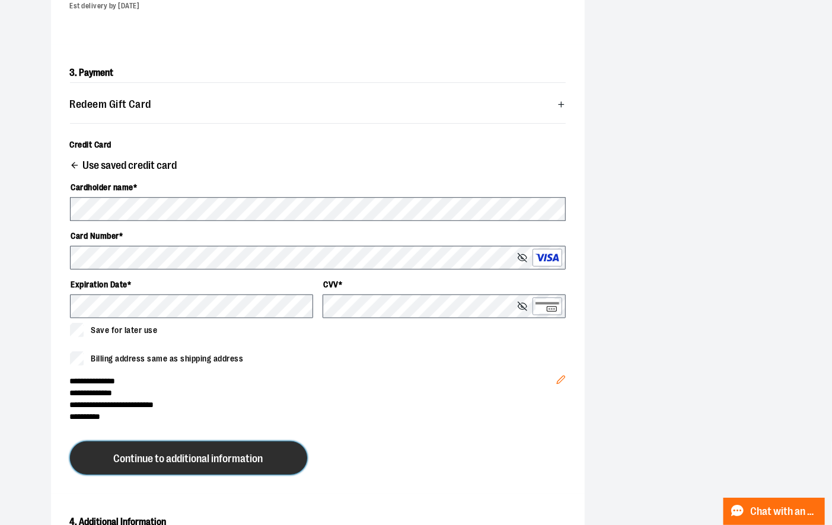
click at [165, 458] on span "Continue to additional information" at bounding box center [188, 459] width 149 height 11
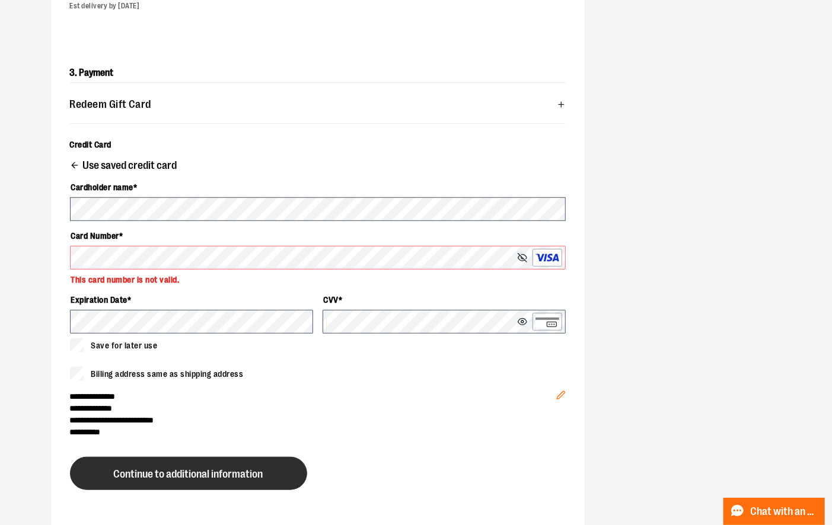
click at [202, 471] on span "Continue to additional information" at bounding box center [188, 474] width 149 height 11
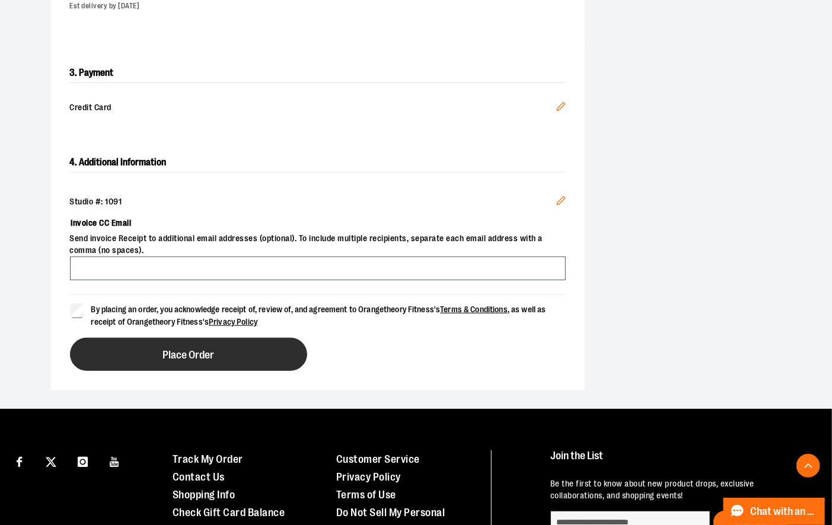
click at [155, 356] on button "Place Order" at bounding box center [188, 354] width 237 height 33
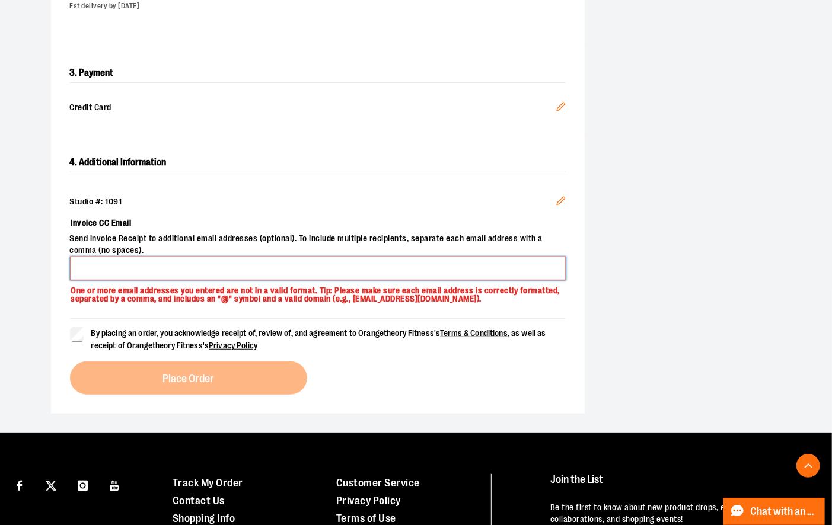
click at [96, 270] on input "Invoice CC Email" at bounding box center [318, 269] width 496 height 24
type input "**********"
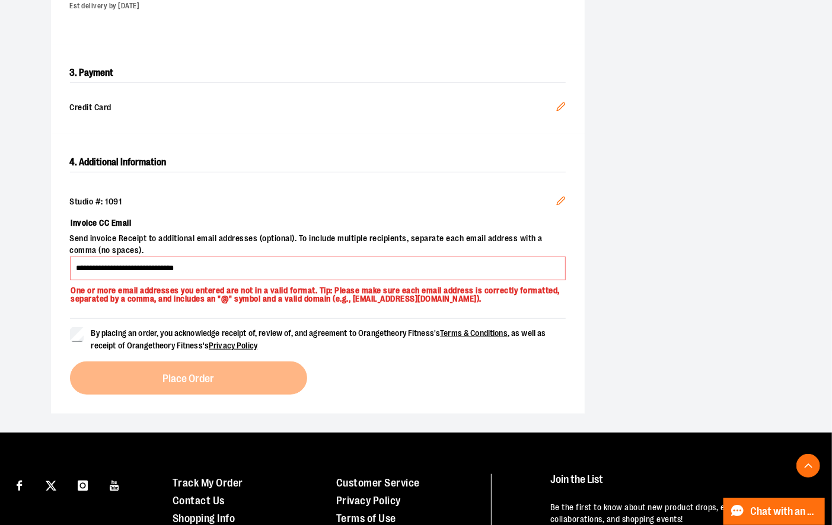
click at [68, 334] on div "**********" at bounding box center [318, 274] width 534 height 280
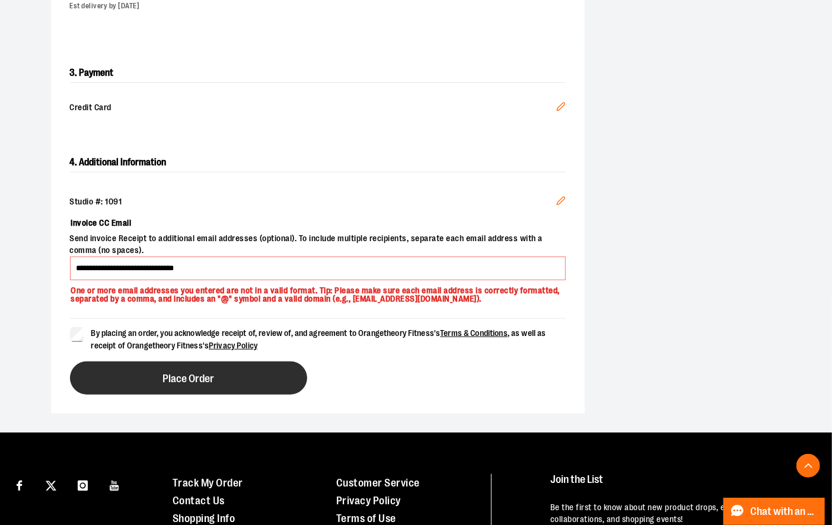
click at [127, 365] on button "Place Order" at bounding box center [188, 378] width 237 height 33
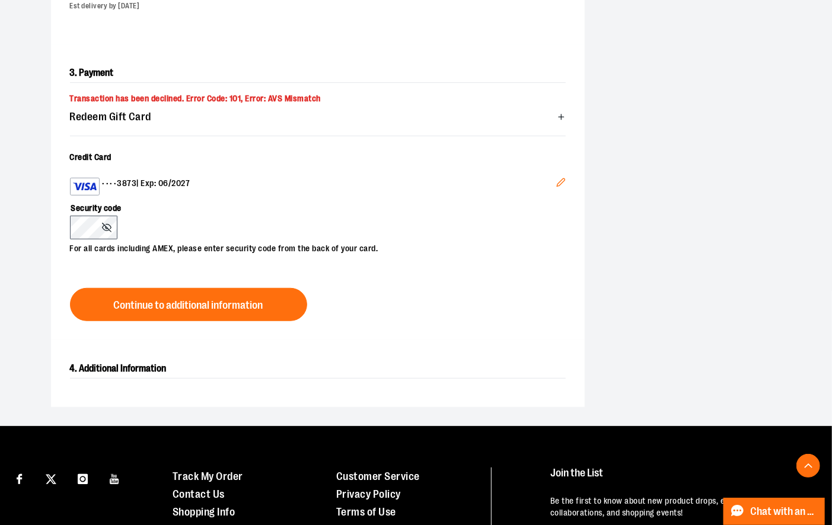
scroll to position [309, 0]
